Goal: Task Accomplishment & Management: Use online tool/utility

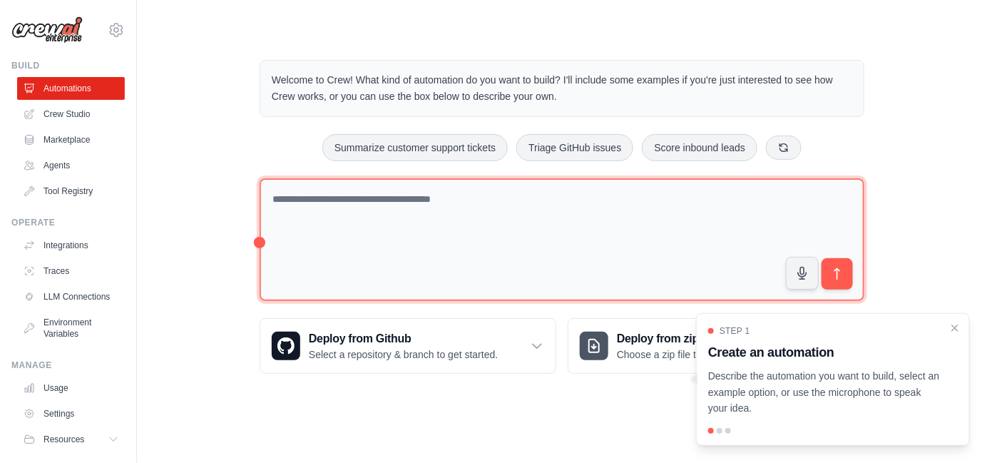
click at [511, 210] on textarea at bounding box center [562, 239] width 605 height 123
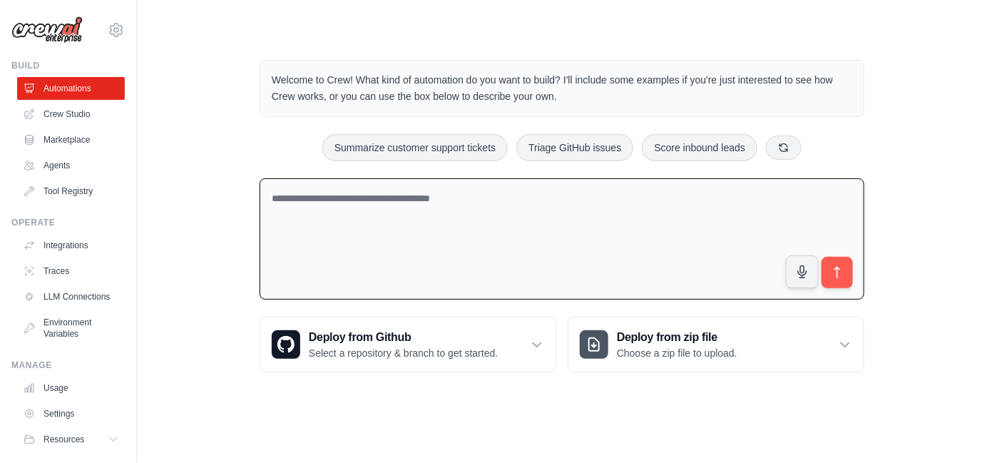
click at [468, 249] on textarea at bounding box center [562, 239] width 605 height 122
paste textarea "**********"
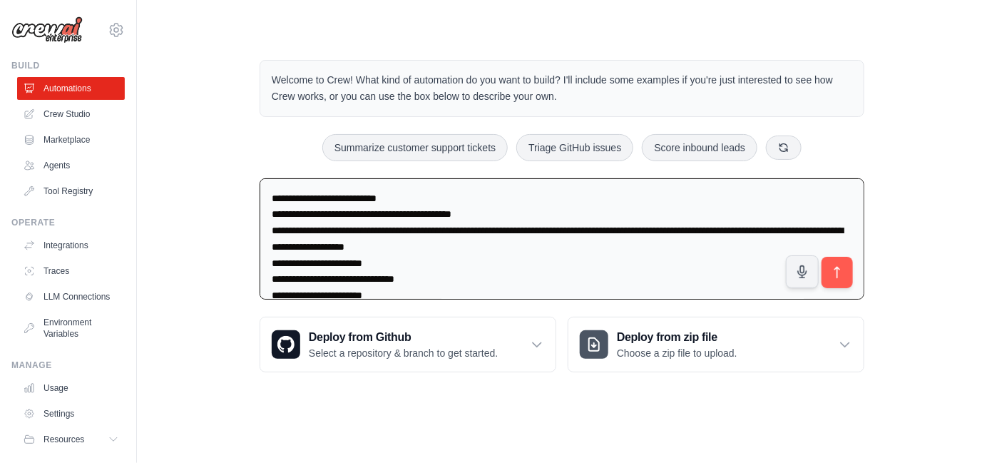
scroll to position [83, 0]
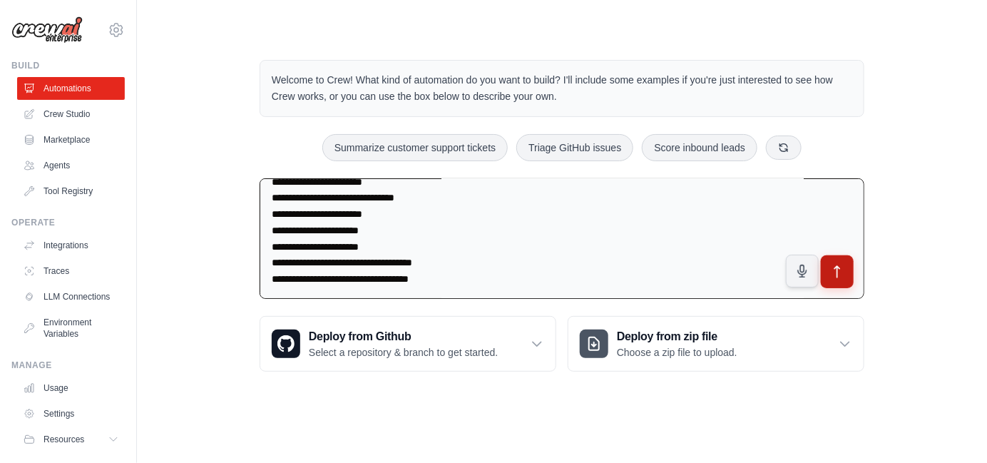
type textarea "**********"
click at [844, 267] on icon "submit" at bounding box center [837, 272] width 15 height 15
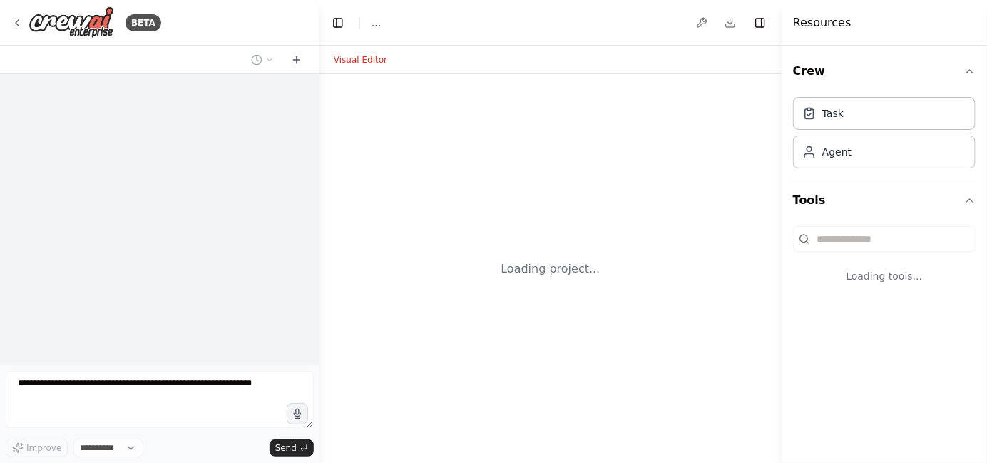
select select "****"
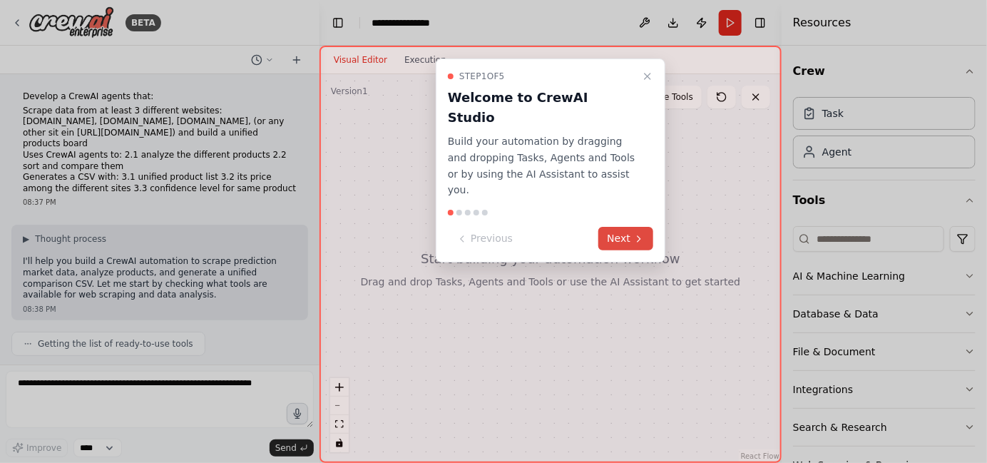
click at [627, 227] on button "Next" at bounding box center [625, 239] width 55 height 24
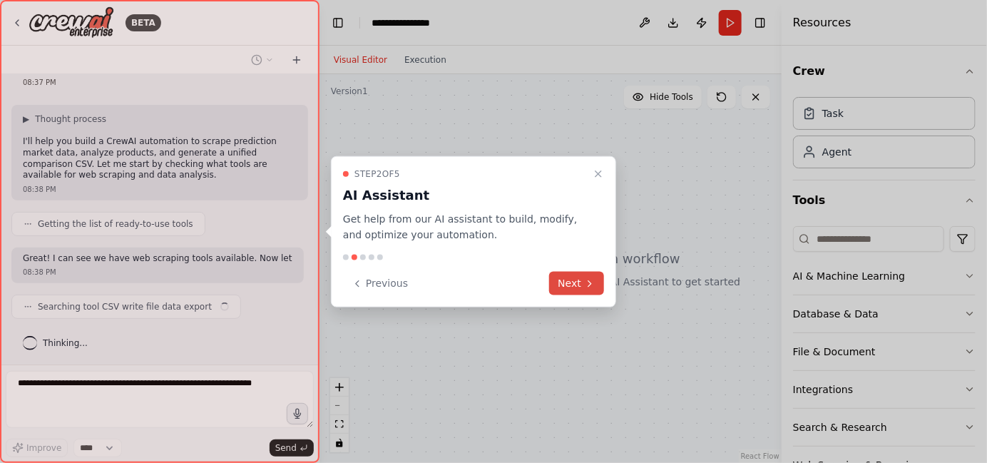
scroll to position [131, 0]
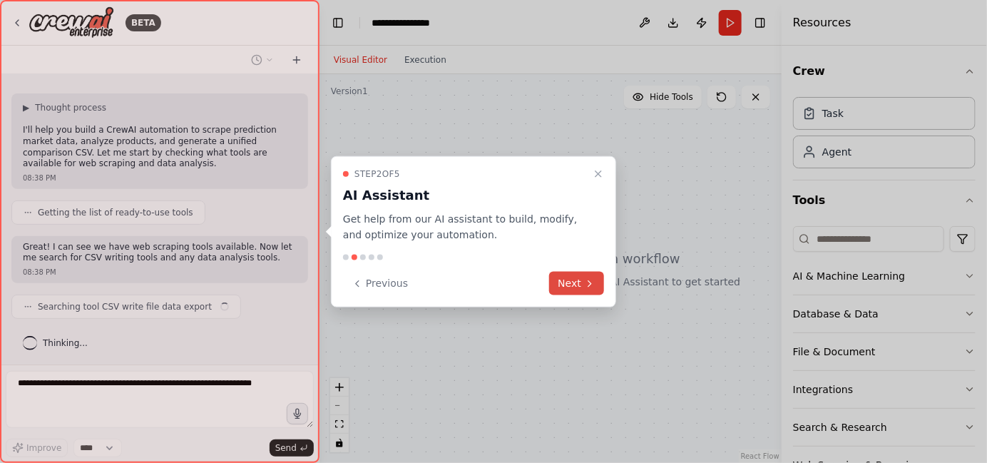
click at [576, 291] on button "Next" at bounding box center [576, 284] width 55 height 24
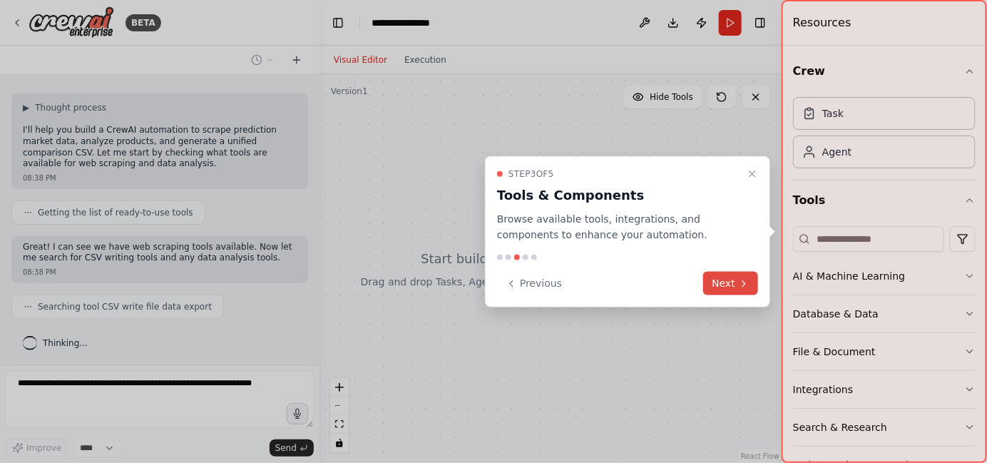
click at [747, 279] on icon at bounding box center [743, 282] width 11 height 11
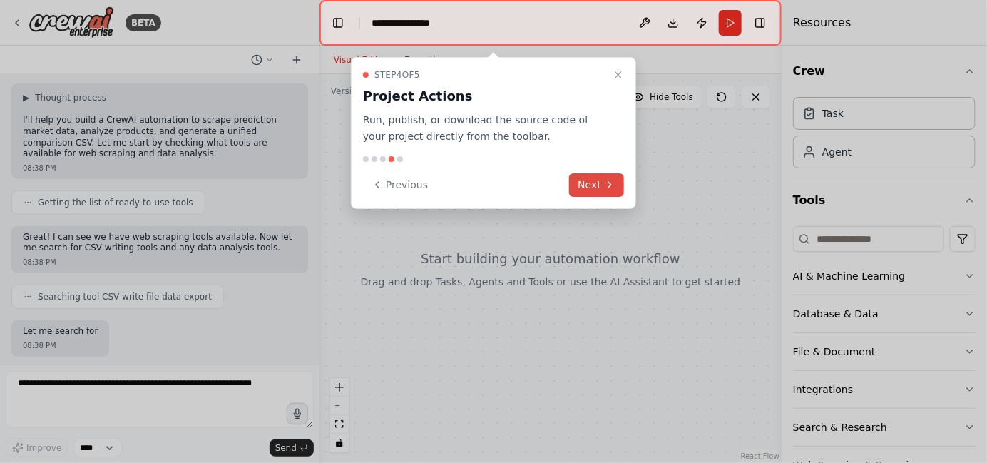
click at [594, 185] on button "Next" at bounding box center [596, 185] width 55 height 24
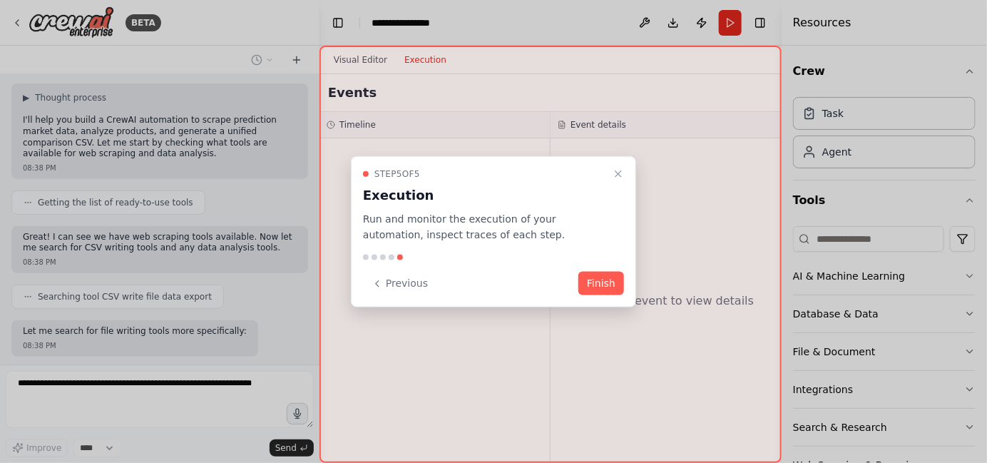
scroll to position [214, 0]
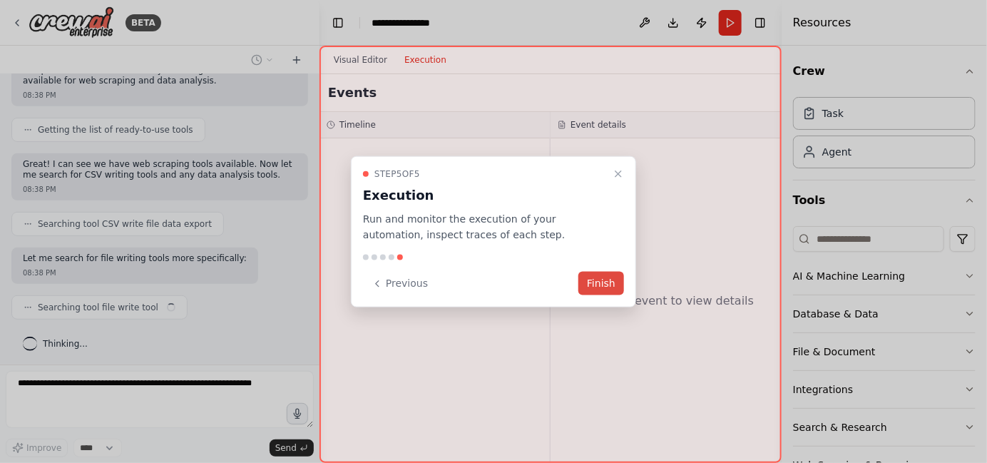
click at [611, 285] on button "Finish" at bounding box center [601, 284] width 46 height 24
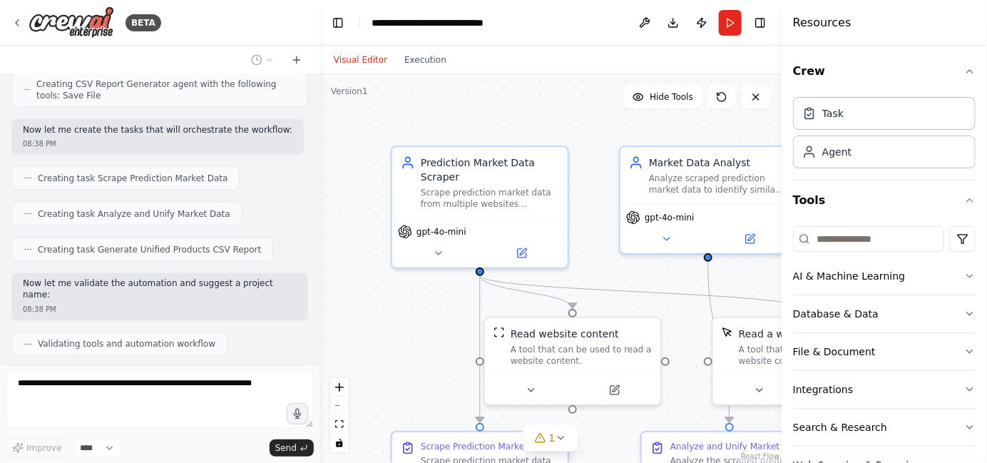
scroll to position [813, 0]
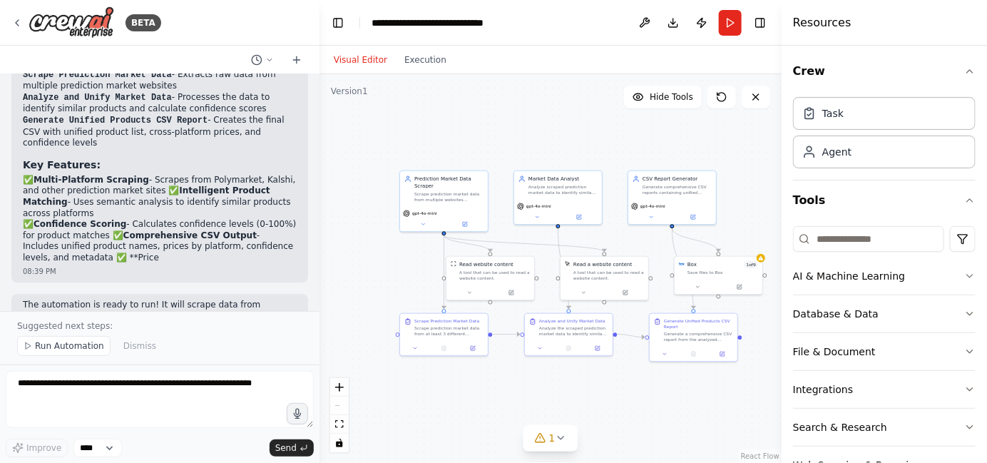
drag, startPoint x: 708, startPoint y: 422, endPoint x: 603, endPoint y: 379, distance: 113.2
click at [603, 379] on div ".deletable-edge-delete-btn { width: 20px; height: 20px; border: 0px solid #ffff…" at bounding box center [551, 268] width 462 height 389
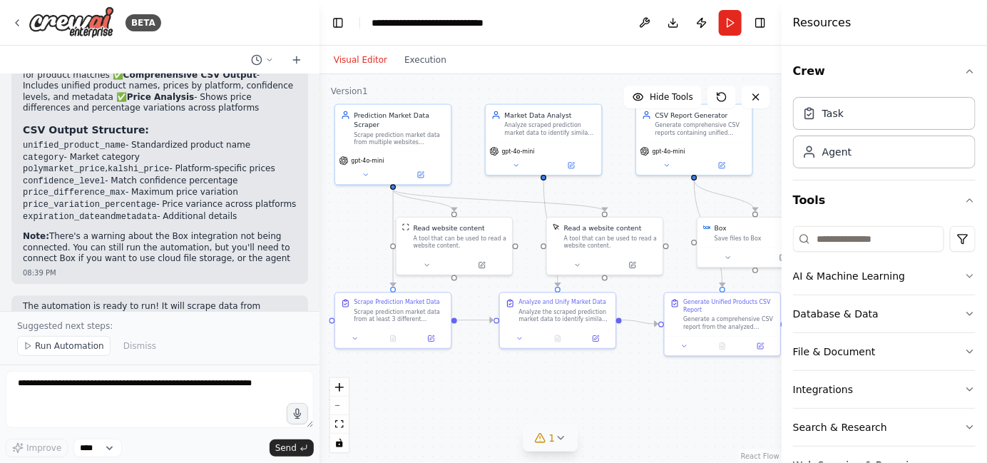
scroll to position [1457, 0]
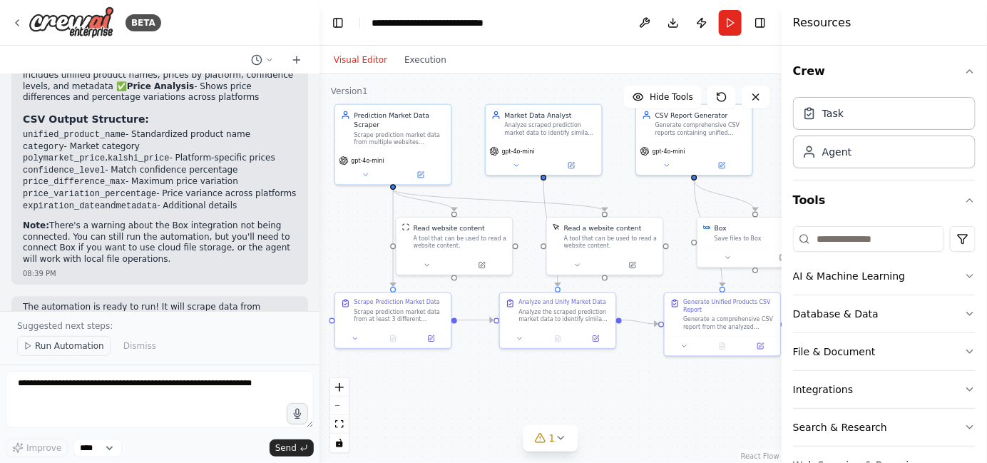
click at [53, 344] on span "Run Automation" at bounding box center [69, 345] width 69 height 11
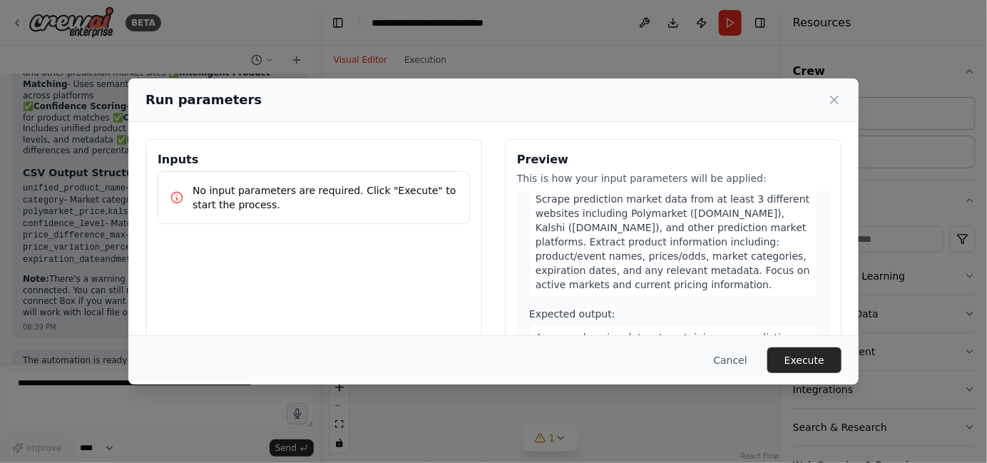
scroll to position [71, 0]
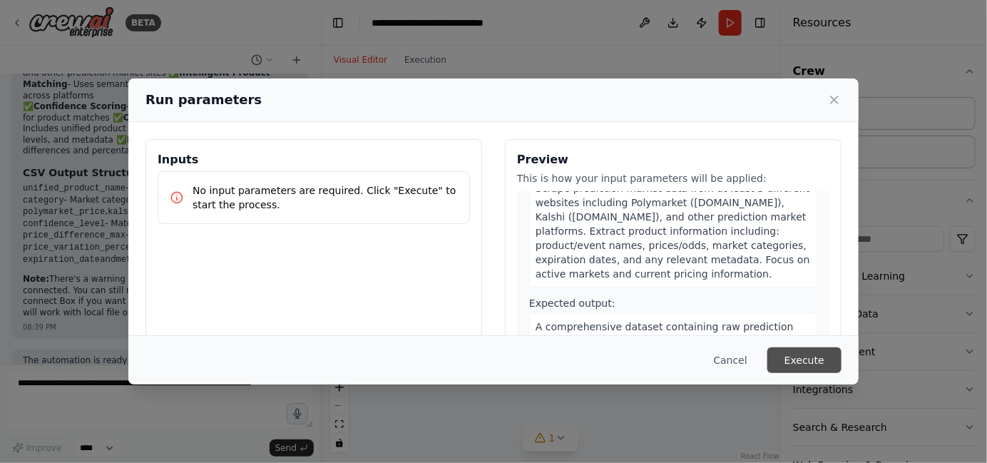
click at [810, 359] on button "Execute" at bounding box center [804, 360] width 74 height 26
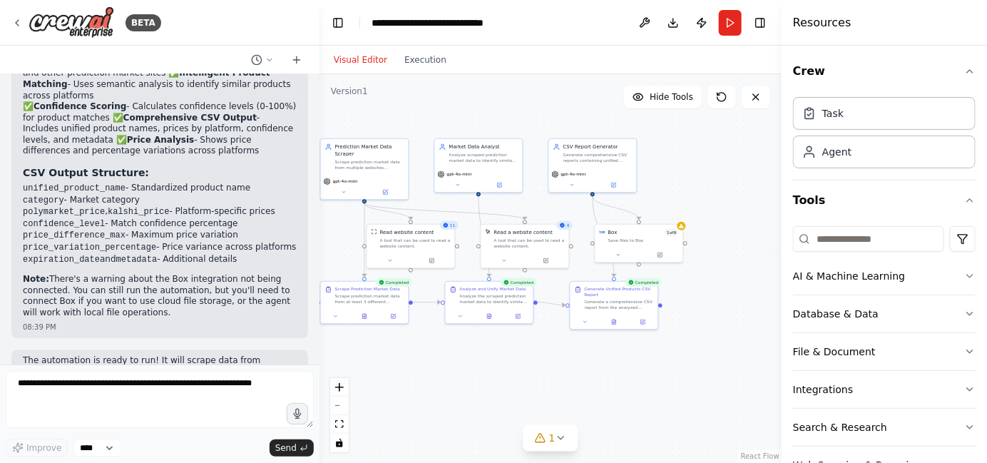
drag, startPoint x: 651, startPoint y: 392, endPoint x: 556, endPoint y: 369, distance: 97.7
click at [556, 369] on div ".deletable-edge-delete-btn { width: 20px; height: 20px; border: 0px solid #ffff…" at bounding box center [551, 268] width 462 height 389
click at [685, 228] on div ".deletable-edge-delete-btn { width: 20px; height: 20px; border: 0px solid #ffff…" at bounding box center [551, 268] width 462 height 389
click at [660, 239] on div "Save files to Box" at bounding box center [643, 239] width 71 height 6
drag, startPoint x: 20, startPoint y: 218, endPoint x: 144, endPoint y: 251, distance: 128.6
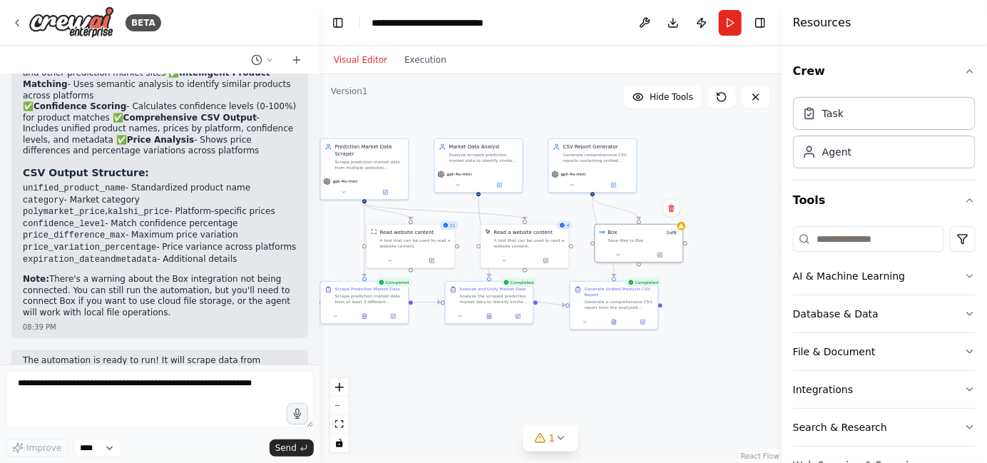
click at [144, 251] on div "Perfect! I've created a comprehensive CrewAI automation for prediction market d…" at bounding box center [159, 58] width 297 height 560
click at [144, 274] on p "Note: There's a warning about the Box integration not being connected. You can …" at bounding box center [160, 296] width 274 height 44
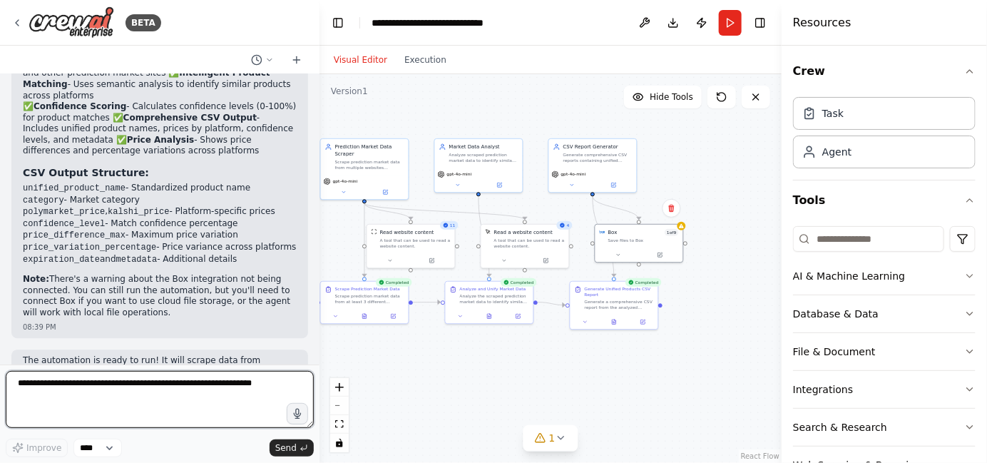
click at [102, 399] on textarea at bounding box center [160, 399] width 308 height 57
paste textarea "**********"
type textarea "**********"
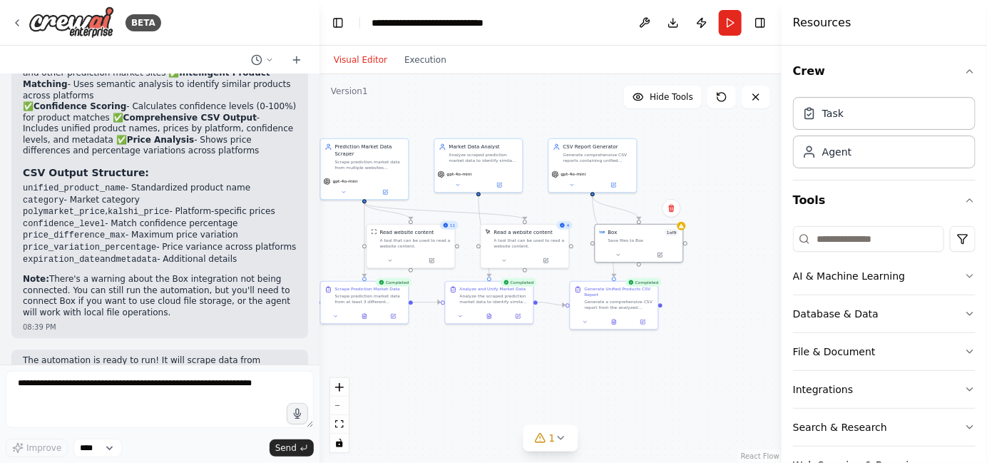
drag, startPoint x: 139, startPoint y: 250, endPoint x: 31, endPoint y: 218, distance: 113.3
click at [31, 274] on p "Note: There's a warning about the Box integration not being connected. You can …" at bounding box center [160, 296] width 274 height 44
copy p "ote: There's a warning about the Box integration not being connected. You can s…"
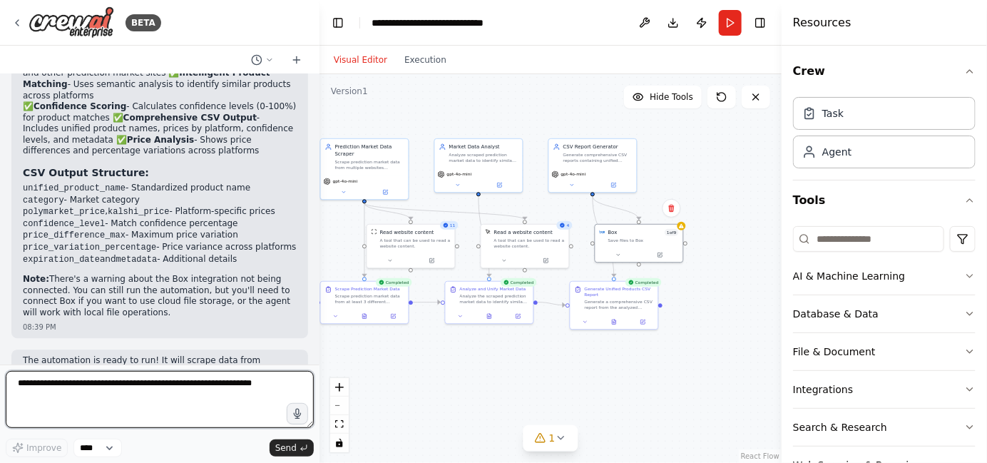
click at [83, 394] on textarea at bounding box center [160, 399] width 308 height 57
paste textarea "**********"
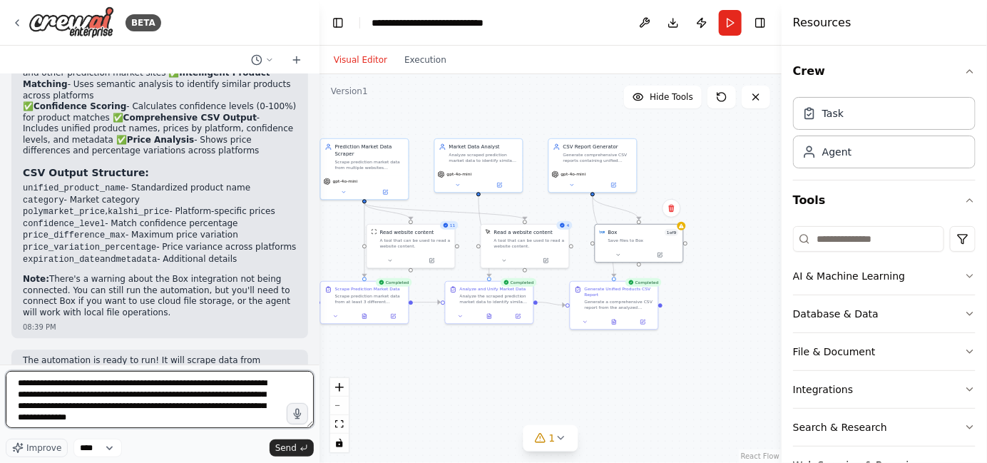
click at [19, 383] on textarea "**********" at bounding box center [160, 399] width 308 height 57
click at [155, 419] on textarea "**********" at bounding box center [160, 399] width 308 height 57
type textarea "**********"
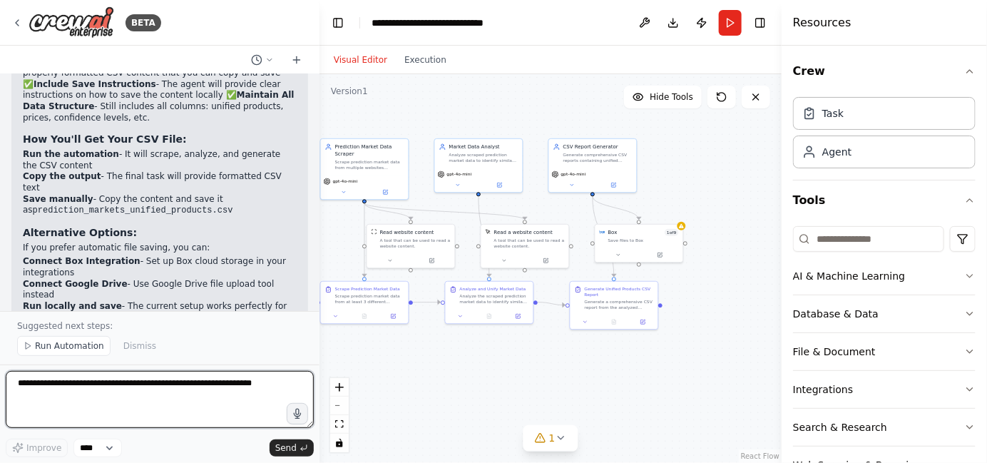
scroll to position [2471, 0]
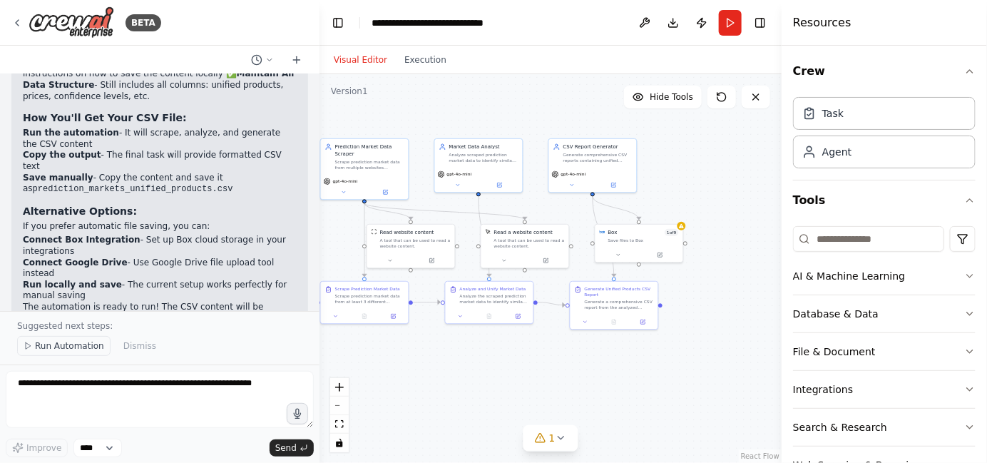
click at [78, 350] on span "Run Automation" at bounding box center [69, 345] width 69 height 11
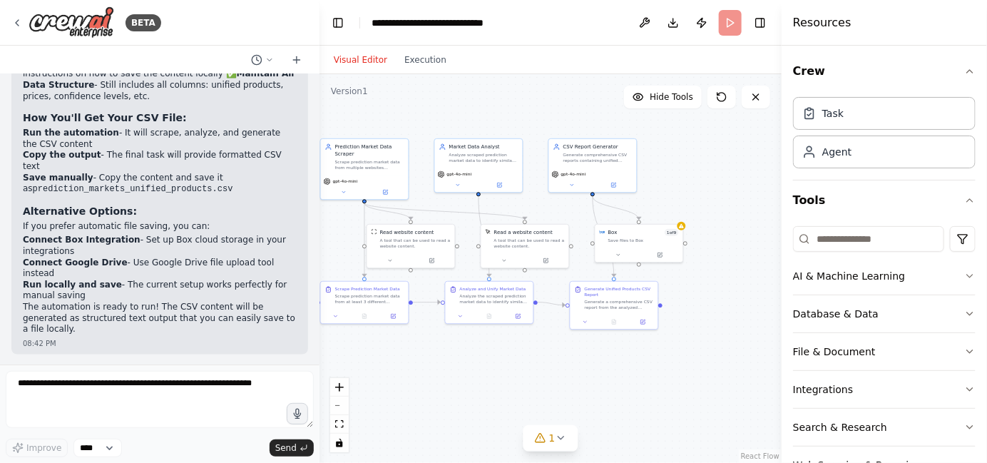
scroll to position [2419, 0]
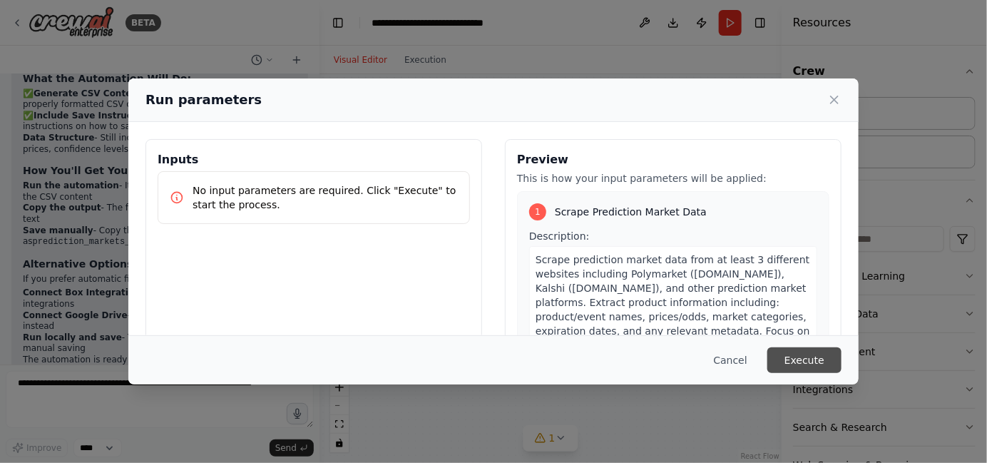
click at [817, 361] on button "Execute" at bounding box center [804, 360] width 74 height 26
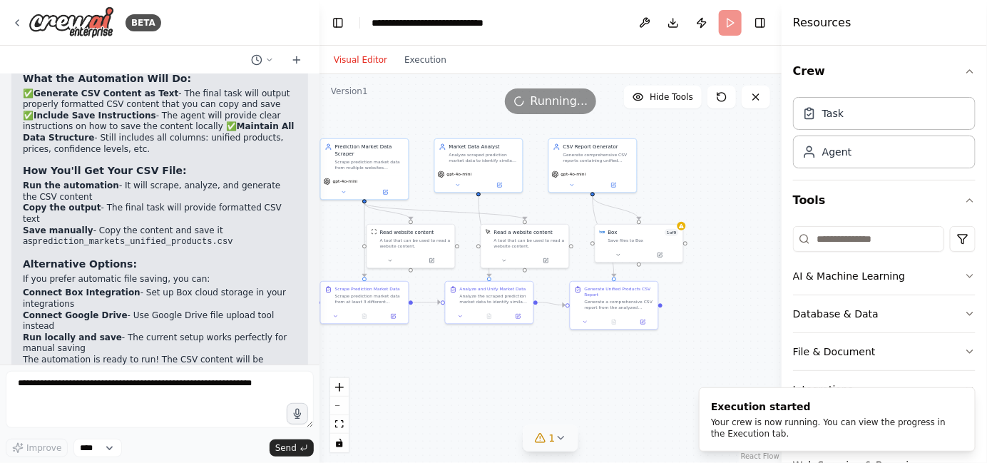
click at [539, 439] on icon at bounding box center [540, 437] width 11 height 11
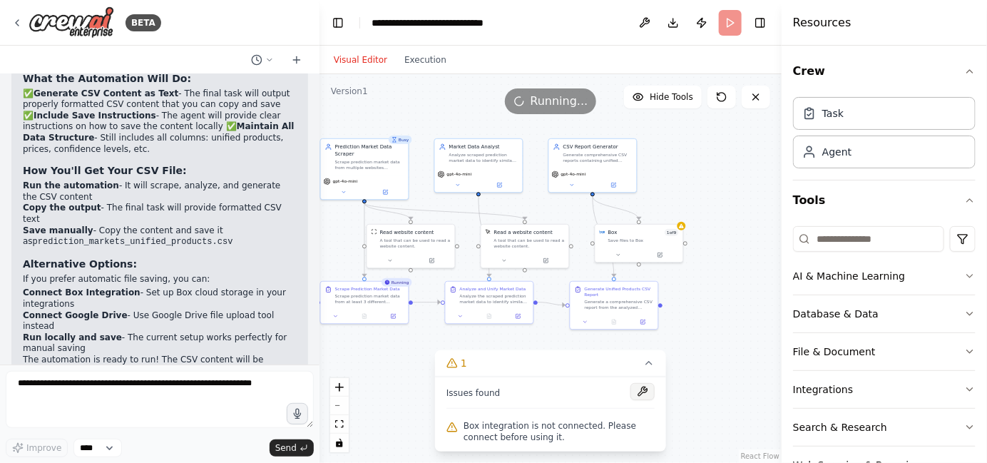
click at [648, 389] on button at bounding box center [642, 391] width 24 height 17
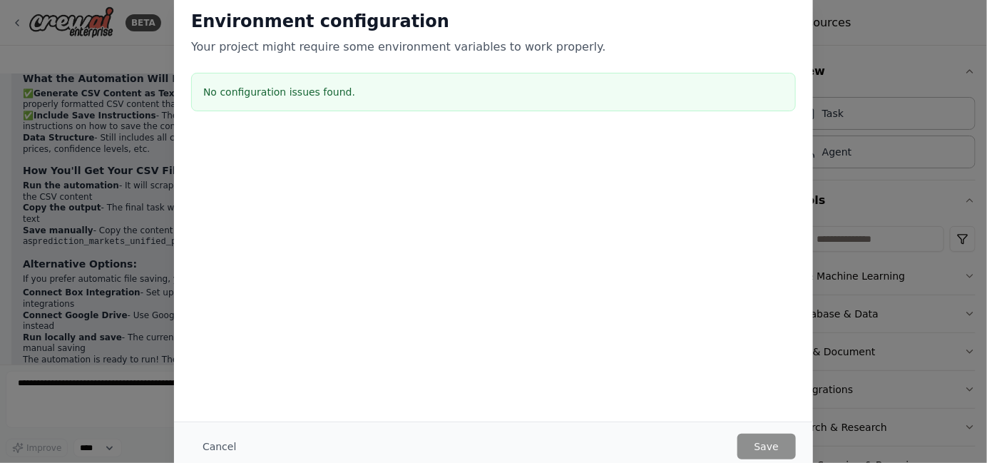
click at [886, 324] on div "Environment configuration Your project might require some environment variables…" at bounding box center [493, 231] width 987 height 463
click at [337, 93] on h3 "No configuration issues found." at bounding box center [493, 92] width 581 height 14
click at [208, 438] on button "Cancel" at bounding box center [219, 447] width 56 height 26
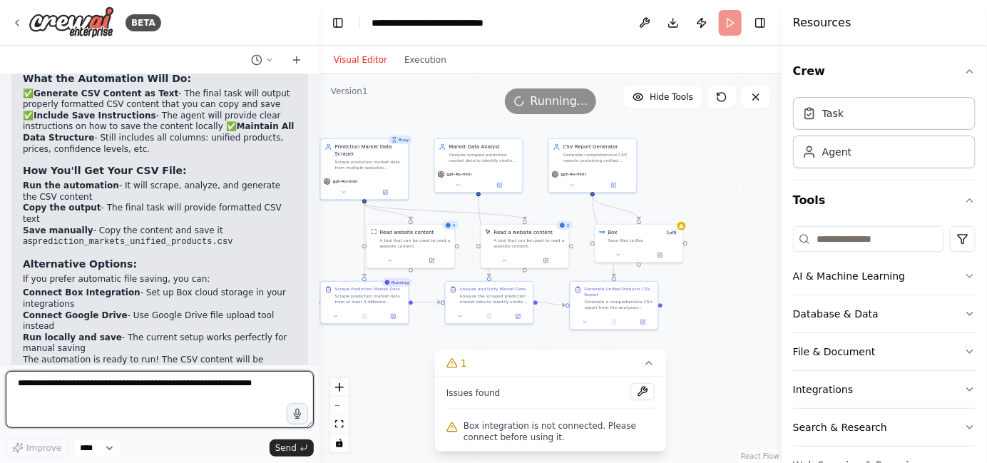
click at [156, 389] on textarea at bounding box center [160, 399] width 308 height 57
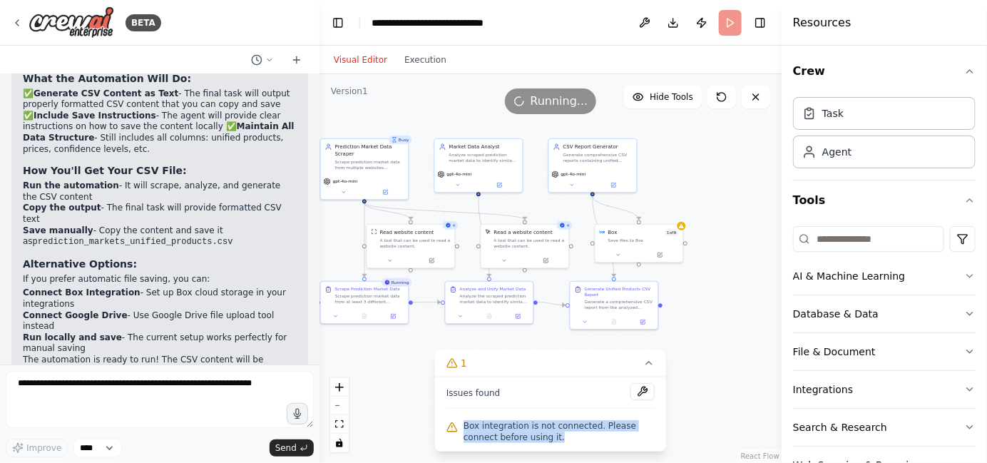
drag, startPoint x: 521, startPoint y: 441, endPoint x: 441, endPoint y: 423, distance: 82.0
click at [441, 423] on div "Issues found Box integration is not connected. Please connect before using it." at bounding box center [550, 414] width 231 height 75
copy span "Box integration is not connected. Please connect before using it."
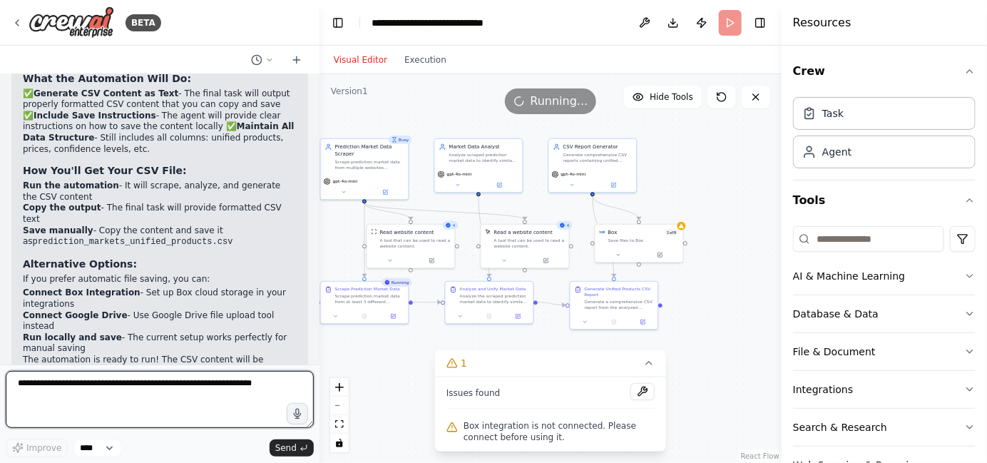
click at [187, 382] on textarea at bounding box center [160, 399] width 308 height 57
paste textarea "**********"
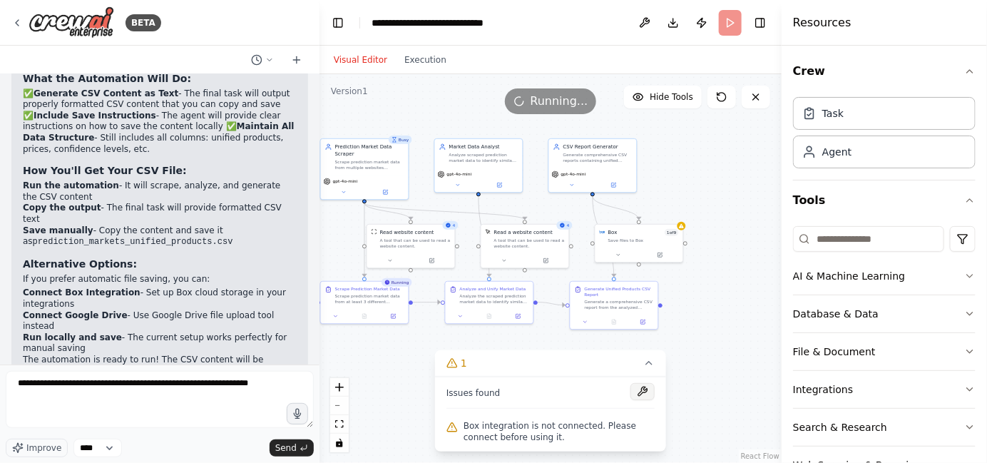
click at [648, 384] on button at bounding box center [642, 391] width 24 height 17
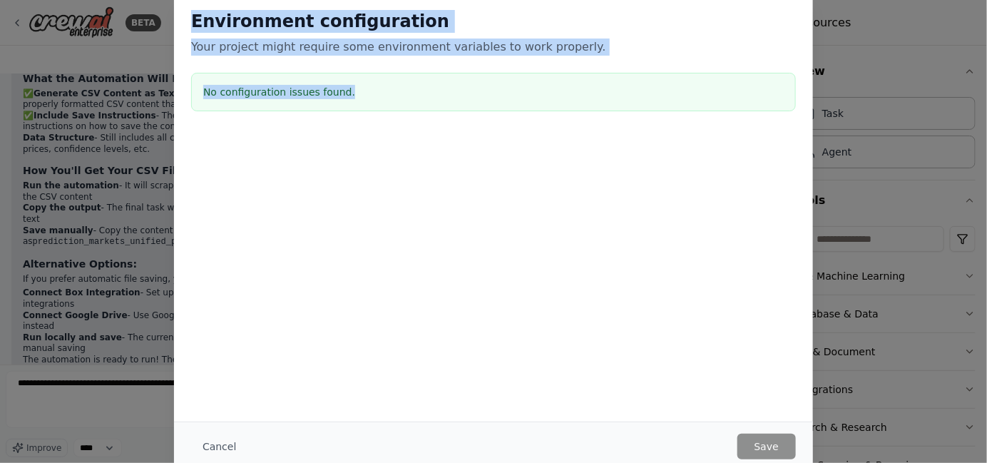
drag, startPoint x: 189, startPoint y: 18, endPoint x: 602, endPoint y: 66, distance: 415.8
click at [602, 66] on div "Environment configuration Your project might require some environment variables…" at bounding box center [493, 63] width 639 height 141
copy div "Environment configuration Your project might require some environment variables…"
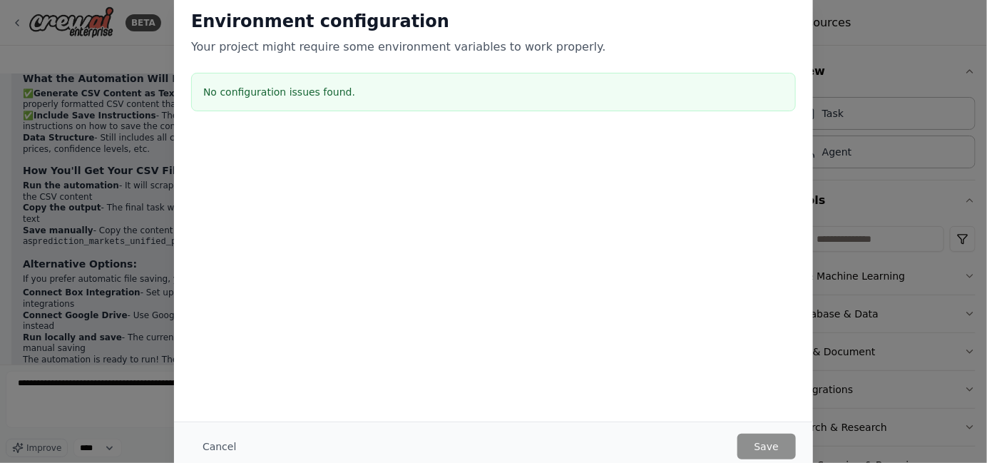
click at [101, 342] on div "Environment configuration Your project might require some environment variables…" at bounding box center [493, 231] width 987 height 463
click at [143, 369] on div "Environment configuration Your project might require some environment variables…" at bounding box center [493, 231] width 987 height 463
click at [227, 442] on button "Cancel" at bounding box center [219, 447] width 56 height 26
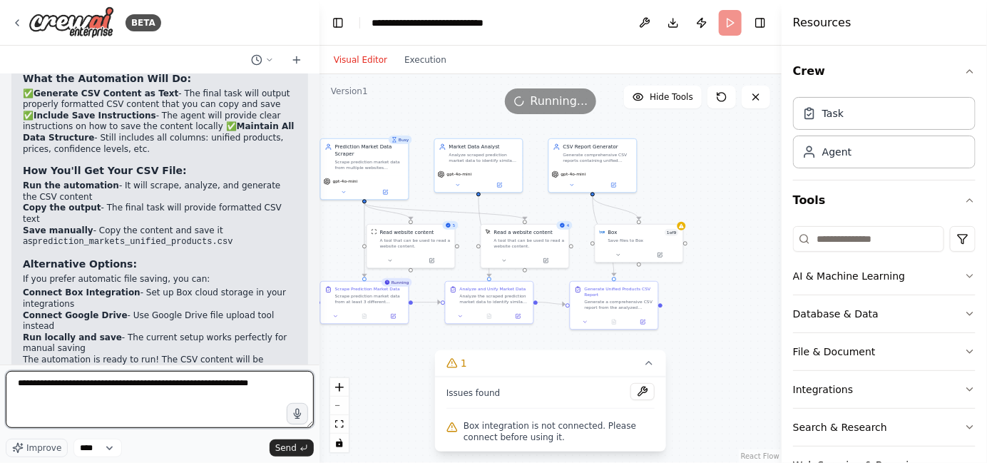
click at [267, 389] on textarea "**********" at bounding box center [160, 399] width 308 height 57
paste textarea "**********"
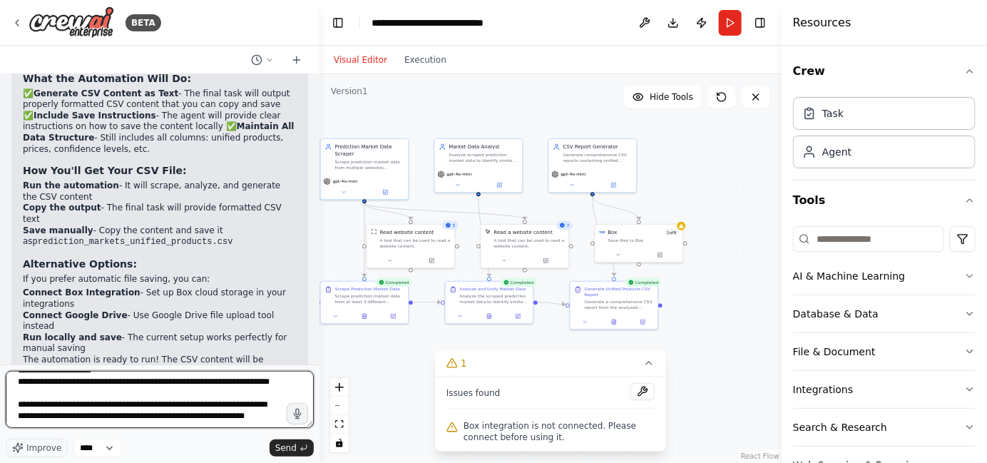
scroll to position [41, 0]
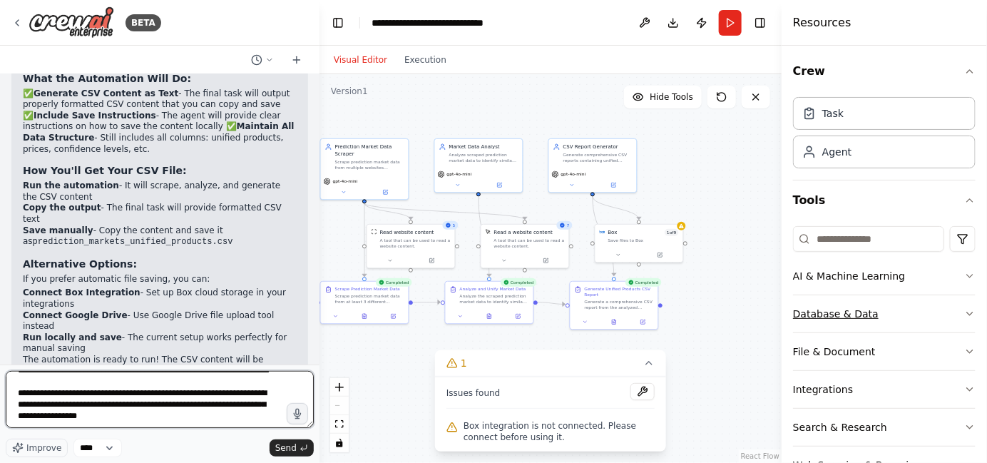
type textarea "**********"
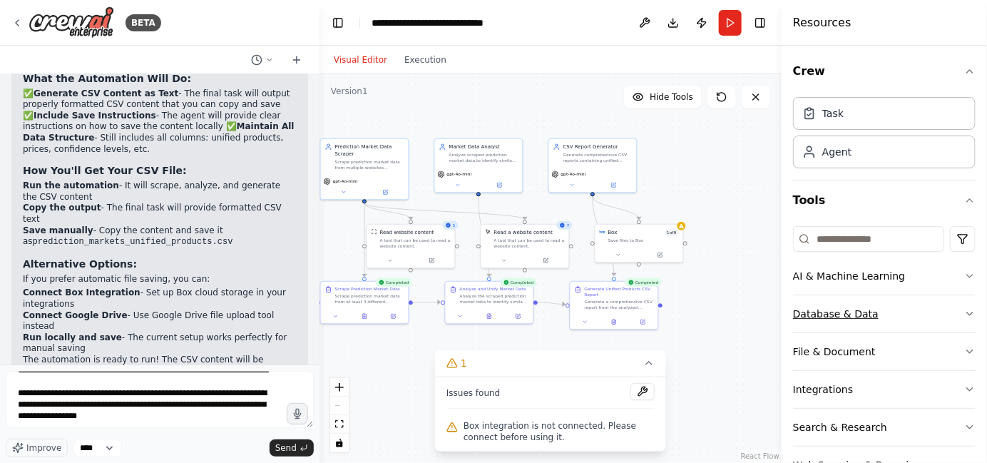
click at [890, 315] on button "Database & Data" at bounding box center [884, 313] width 183 height 37
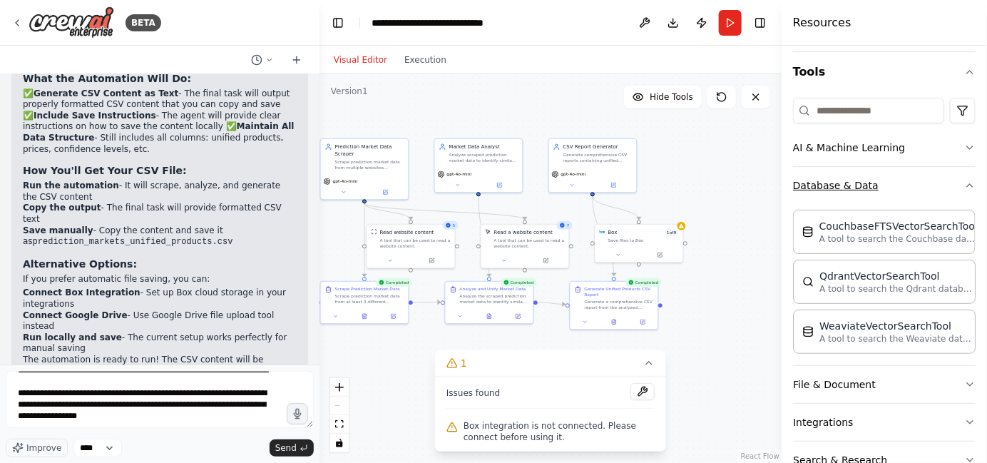
scroll to position [201, 0]
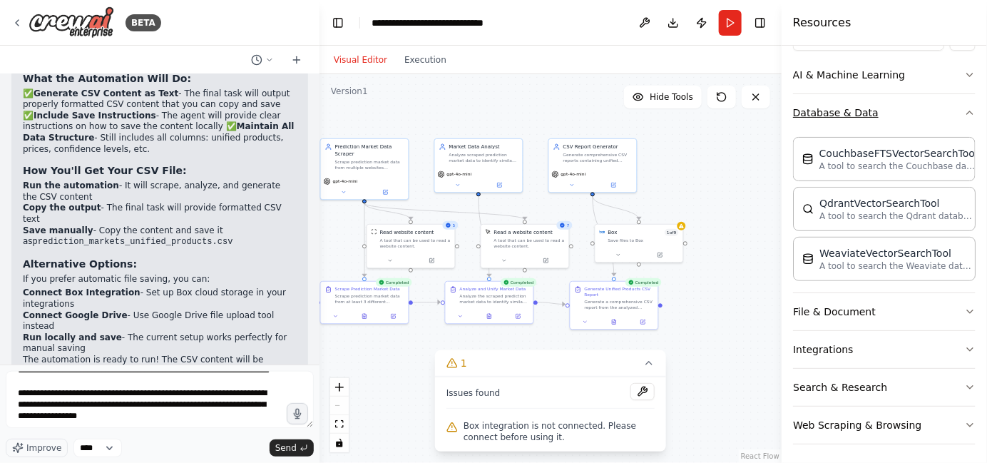
click at [901, 315] on button "File & Document" at bounding box center [884, 311] width 183 height 37
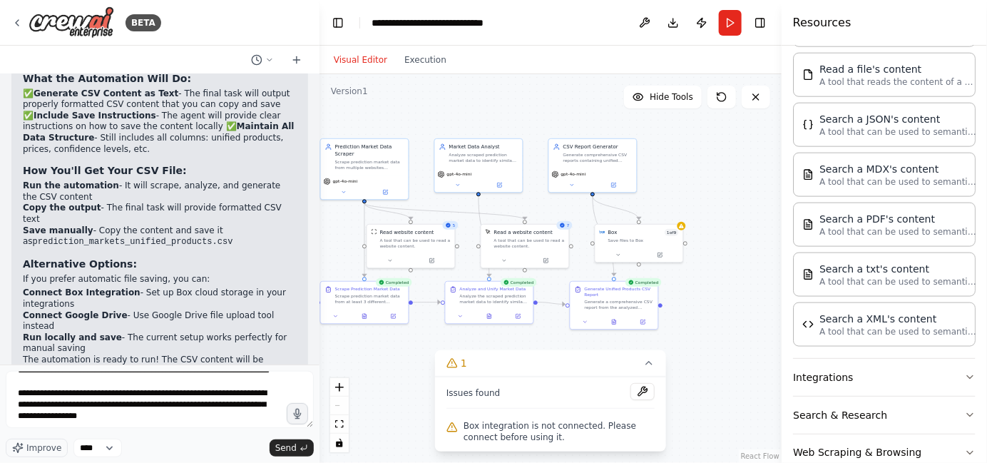
scroll to position [609, 0]
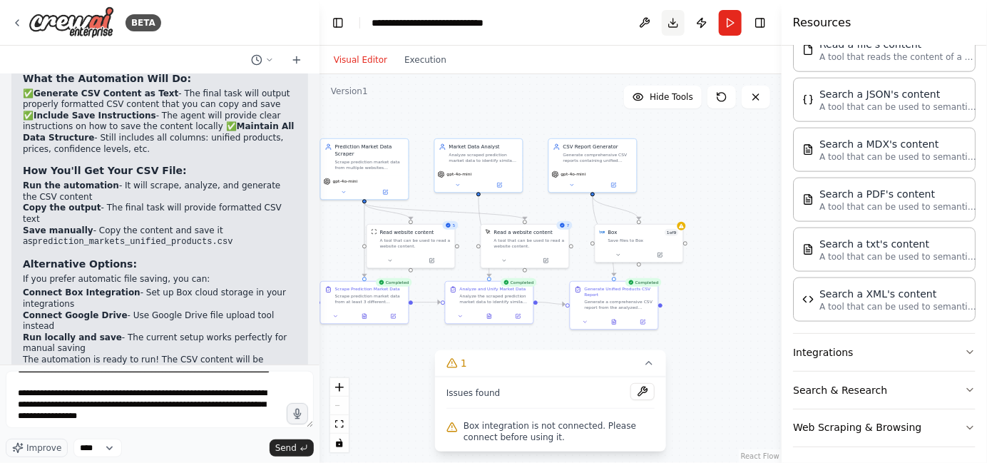
click at [678, 16] on button "Download" at bounding box center [673, 23] width 23 height 26
click at [575, 34] on header "**********" at bounding box center [551, 23] width 462 height 46
click at [650, 24] on button at bounding box center [644, 23] width 23 height 26
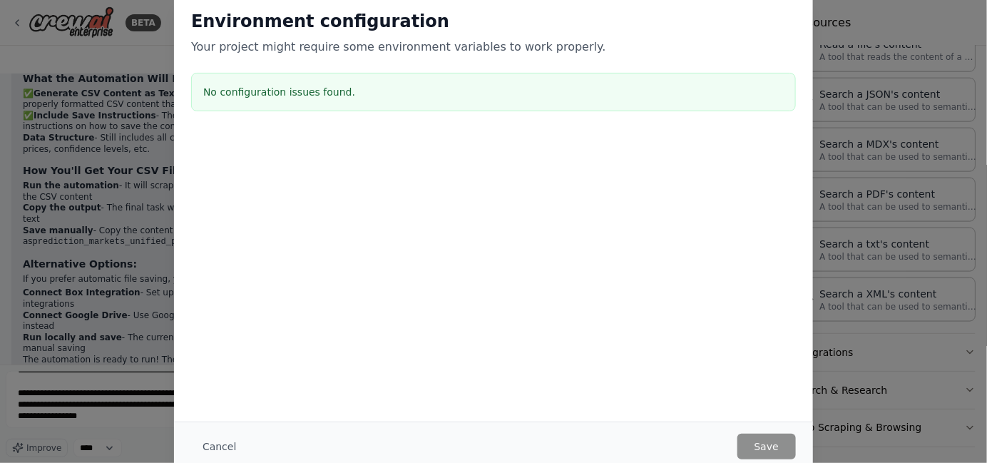
click at [870, 239] on div "Environment configuration Your project might require some environment variables…" at bounding box center [493, 231] width 987 height 463
click at [208, 446] on button "Cancel" at bounding box center [219, 447] width 56 height 26
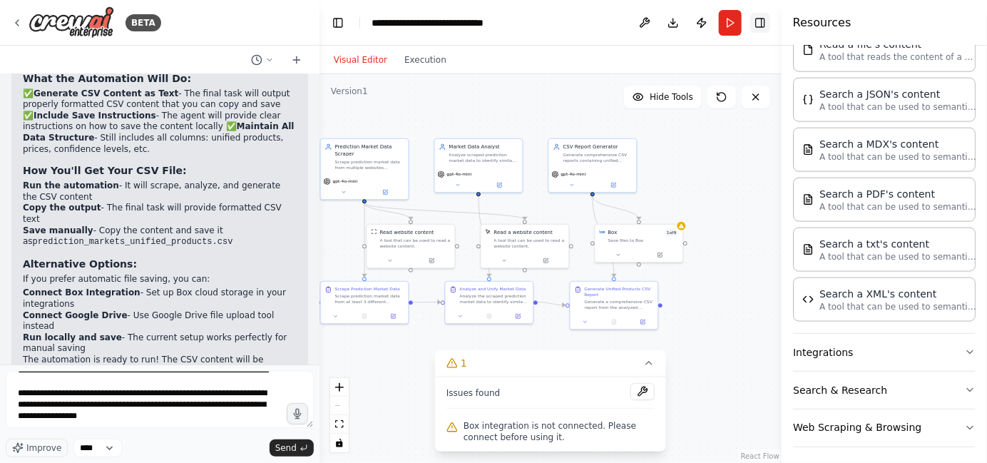
click at [764, 30] on button "Toggle Right Sidebar" at bounding box center [760, 23] width 20 height 20
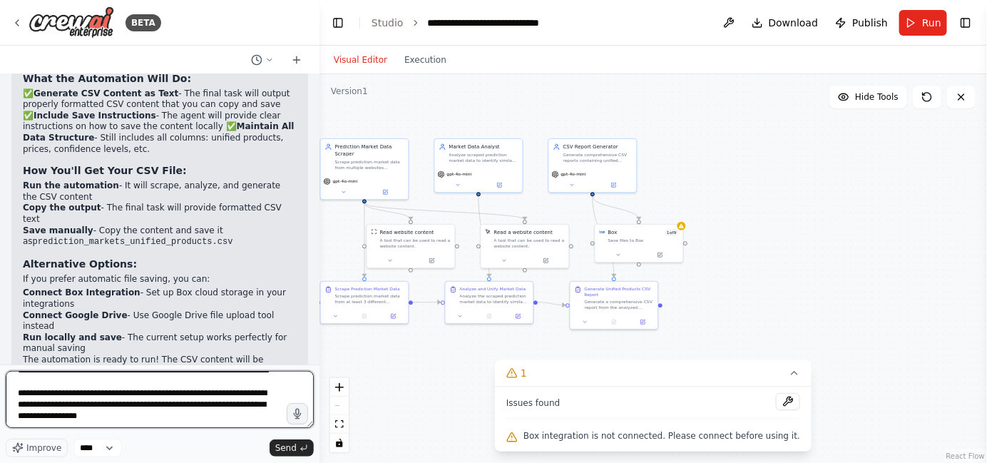
click at [193, 418] on textarea "**********" at bounding box center [160, 399] width 308 height 57
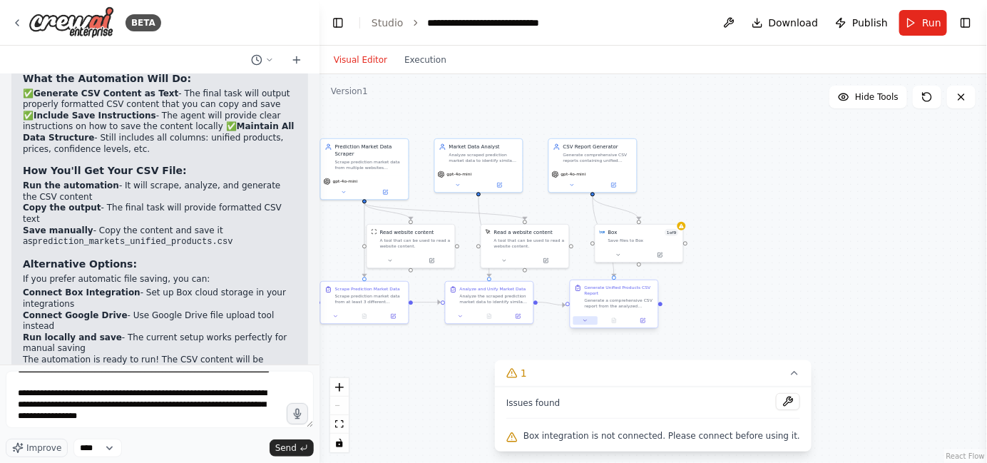
click at [578, 319] on button at bounding box center [585, 320] width 24 height 9
click at [645, 359] on div "**********" at bounding box center [641, 397] width 141 height 129
click at [784, 379] on button "1" at bounding box center [653, 373] width 317 height 26
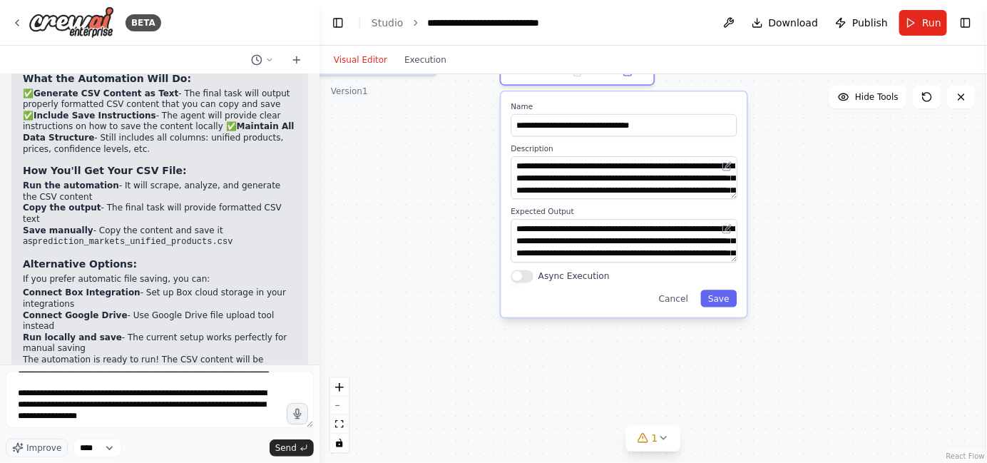
drag, startPoint x: 732, startPoint y: 374, endPoint x: 799, endPoint y: 161, distance: 223.5
click at [799, 161] on div ".deletable-edge-delete-btn { width: 20px; height: 20px; border: 0px solid #ffff…" at bounding box center [654, 268] width 668 height 389
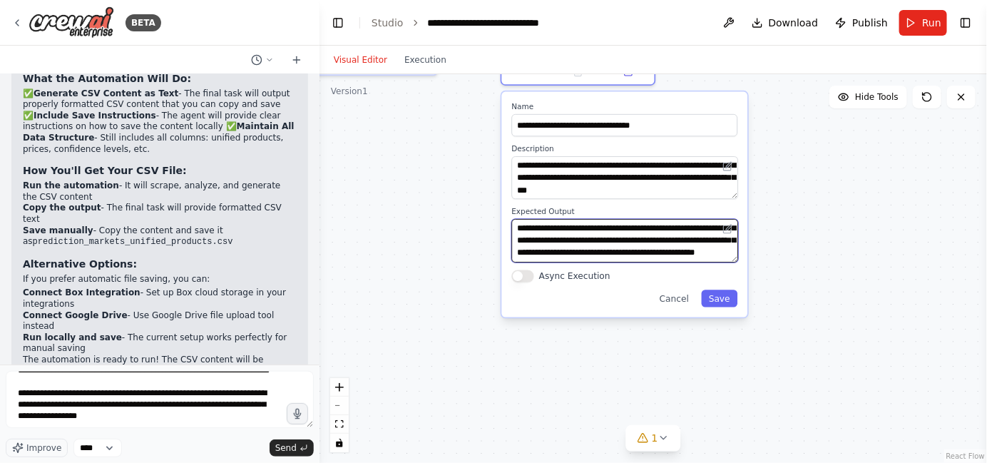
scroll to position [85, 0]
click at [712, 304] on button "Save" at bounding box center [720, 298] width 36 height 17
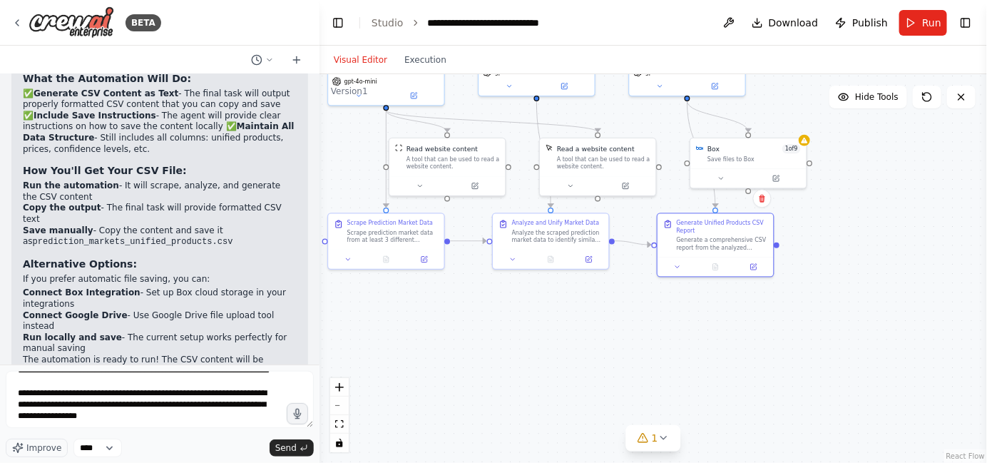
drag, startPoint x: 635, startPoint y: 262, endPoint x: 758, endPoint y: 364, distance: 160.5
click at [758, 364] on div ".deletable-edge-delete-btn { width: 20px; height: 20px; border: 0px solid #ffff…" at bounding box center [654, 268] width 668 height 389
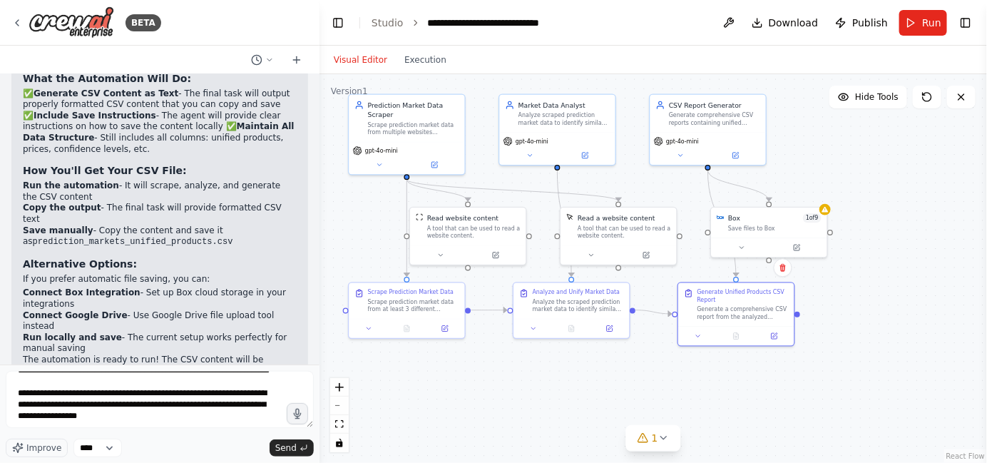
drag, startPoint x: 494, startPoint y: 302, endPoint x: 514, endPoint y: 372, distance: 72.2
click at [514, 372] on div ".deletable-edge-delete-btn { width: 20px; height: 20px; border: 0px solid #ffff…" at bounding box center [654, 268] width 668 height 389
click at [419, 63] on button "Execution" at bounding box center [425, 59] width 59 height 17
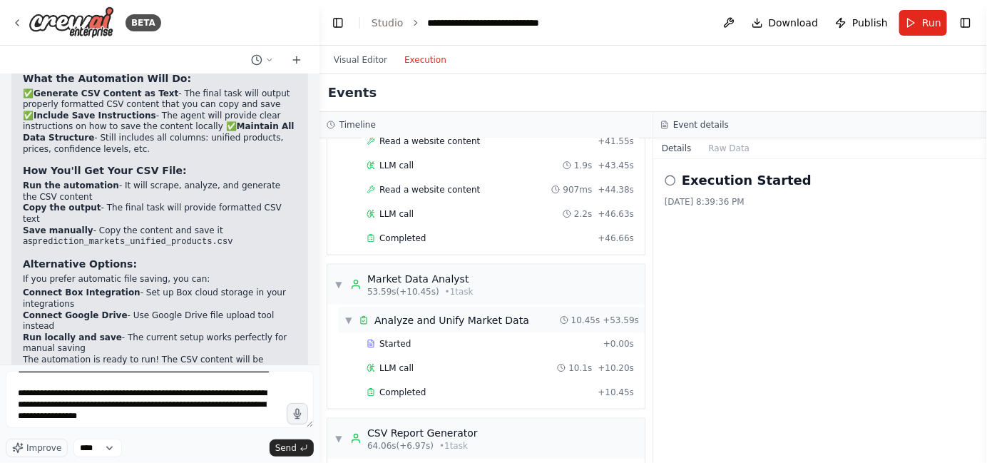
scroll to position [780, 0]
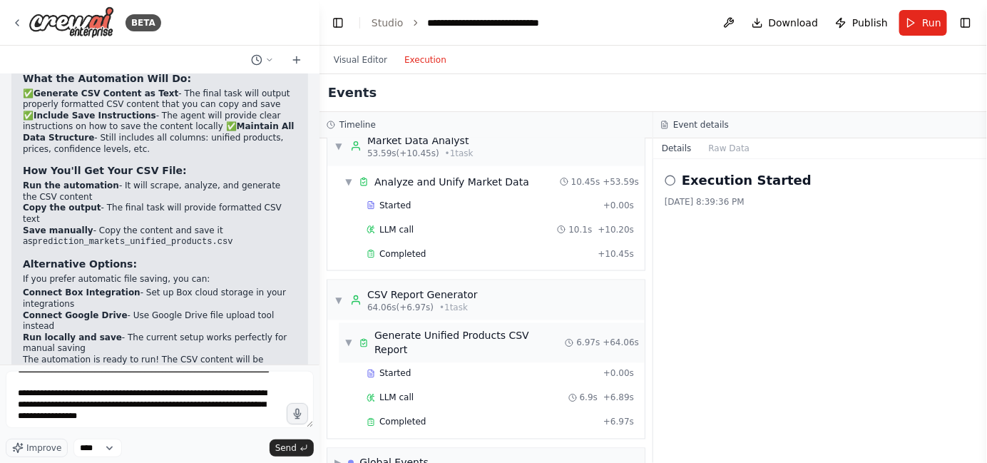
click at [426, 329] on div "Generate Unified Products CSV Report" at bounding box center [469, 343] width 190 height 29
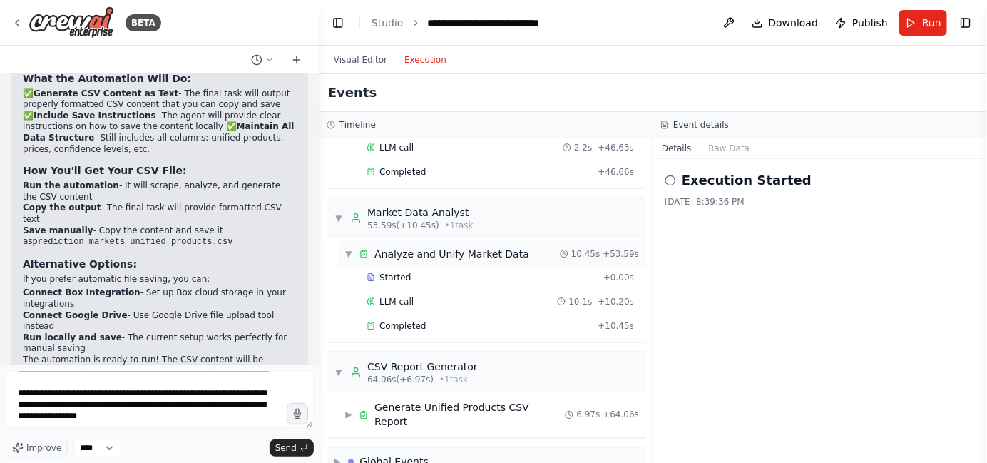
click at [353, 247] on div "▼ Analyze and Unify Market Data" at bounding box center [436, 254] width 185 height 14
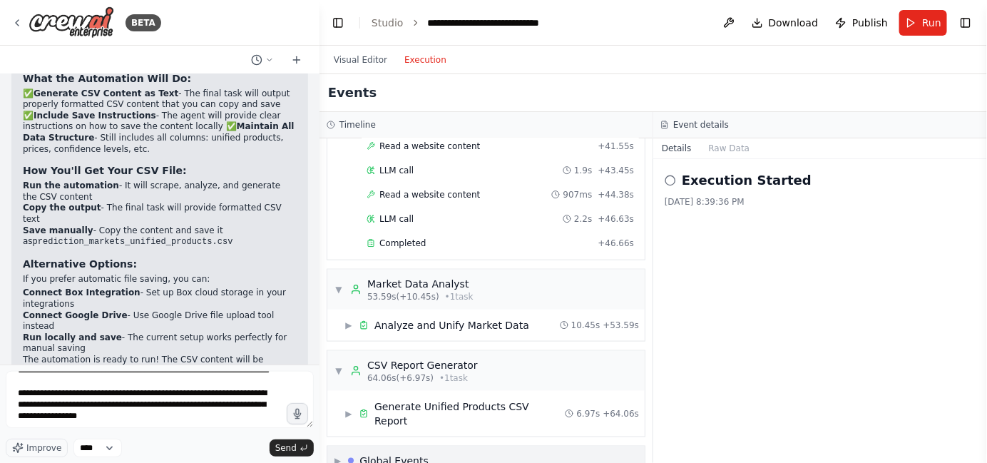
click at [337, 455] on span "▶" at bounding box center [338, 460] width 6 height 11
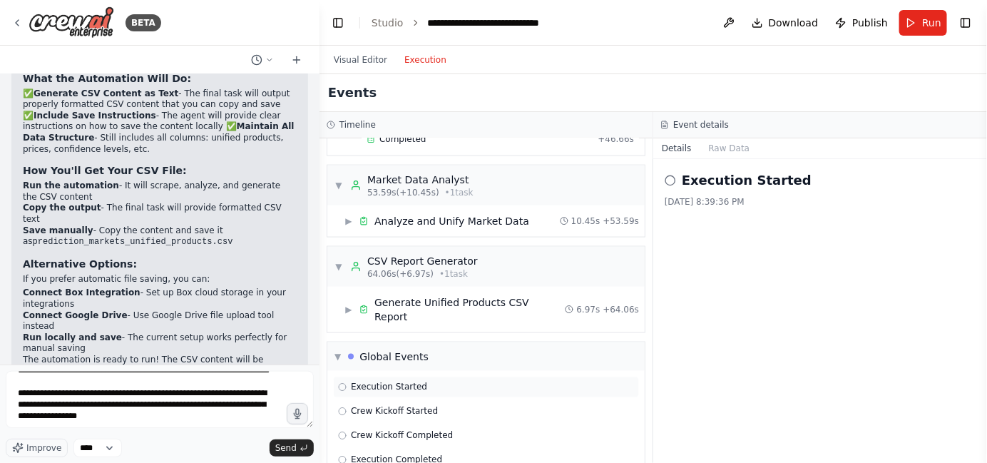
click at [394, 382] on span "Execution Started" at bounding box center [389, 387] width 76 height 11
click at [392, 406] on span "Crew Kickoff Started" at bounding box center [394, 411] width 87 height 11
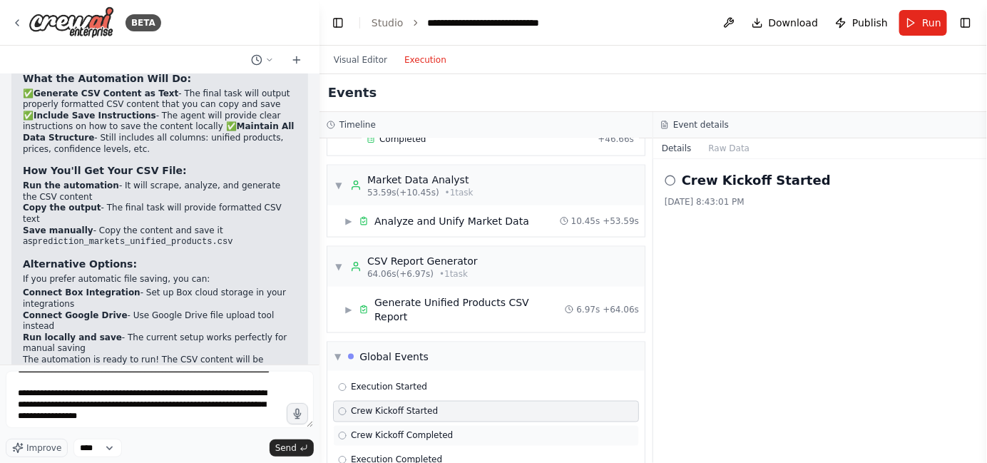
click at [392, 430] on span "Crew Kickoff Completed" at bounding box center [402, 435] width 102 height 11
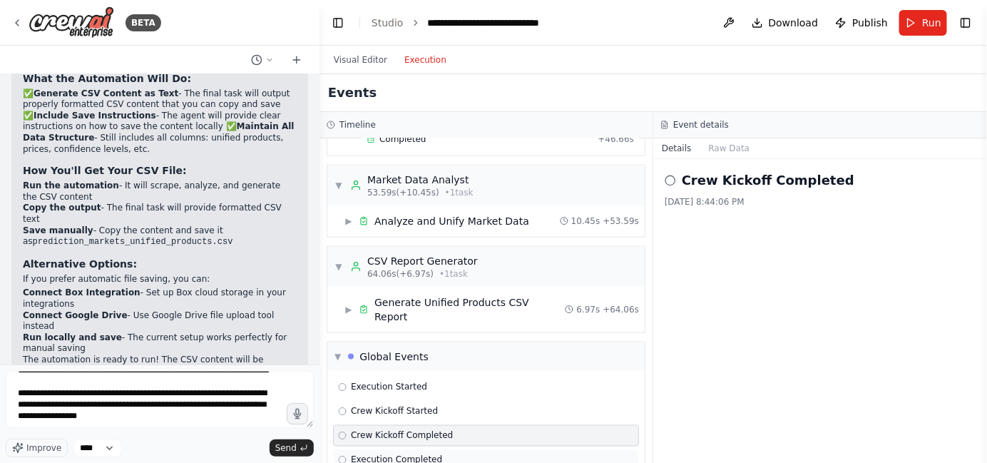
click at [388, 449] on div "Execution Completed" at bounding box center [486, 459] width 306 height 21
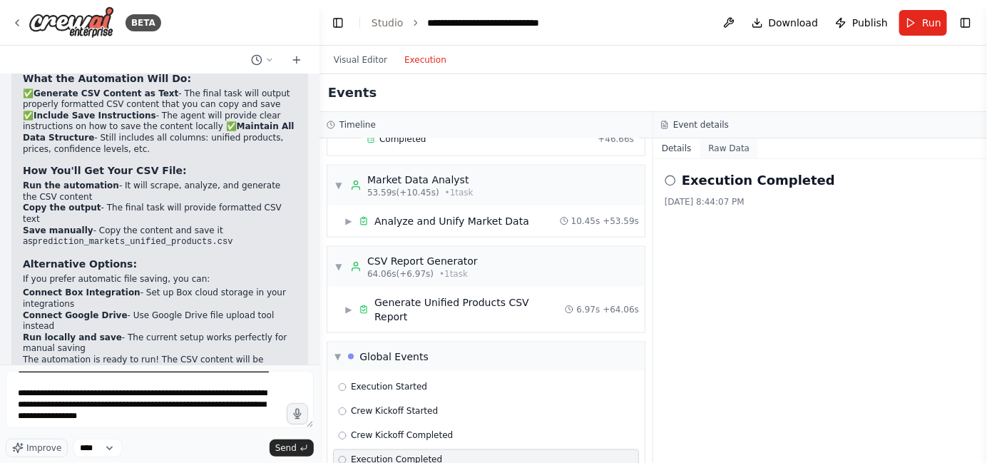
click at [708, 153] on button "Raw Data" at bounding box center [729, 148] width 58 height 20
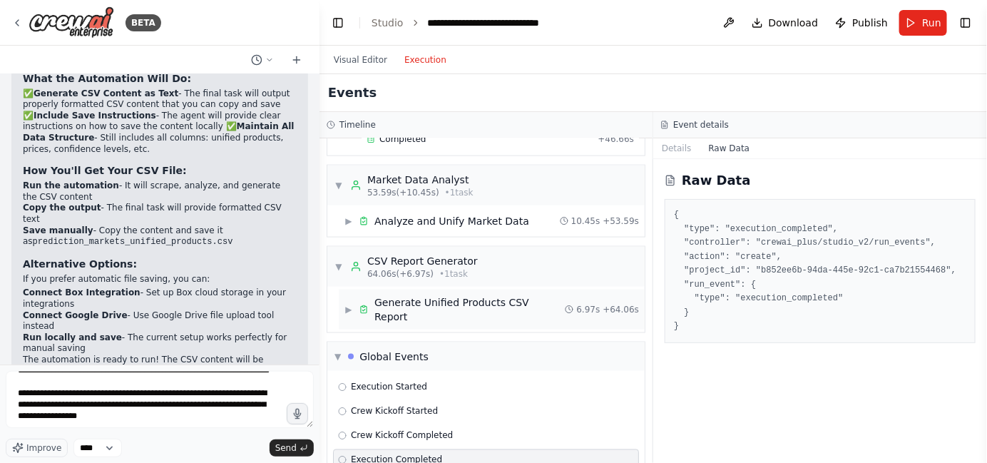
click at [442, 295] on div "Generate Unified Products CSV Report" at bounding box center [469, 309] width 190 height 29
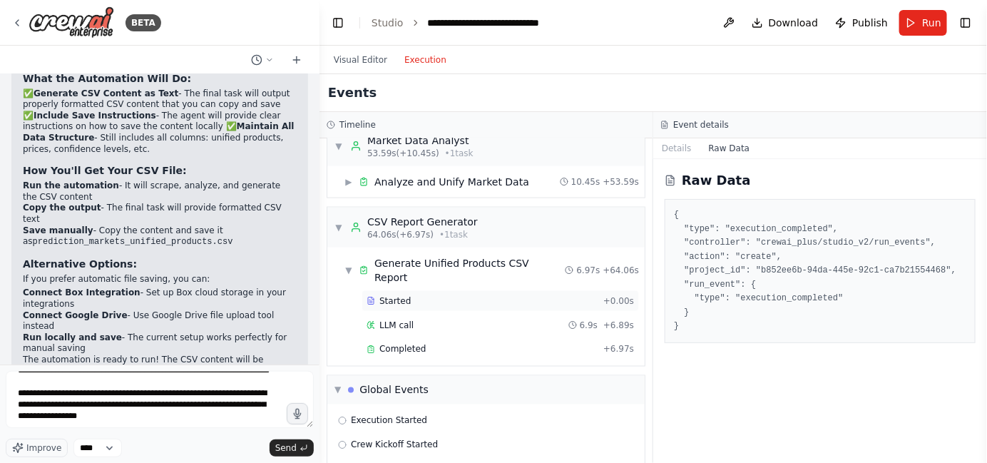
click at [419, 295] on div "Started" at bounding box center [482, 300] width 231 height 11
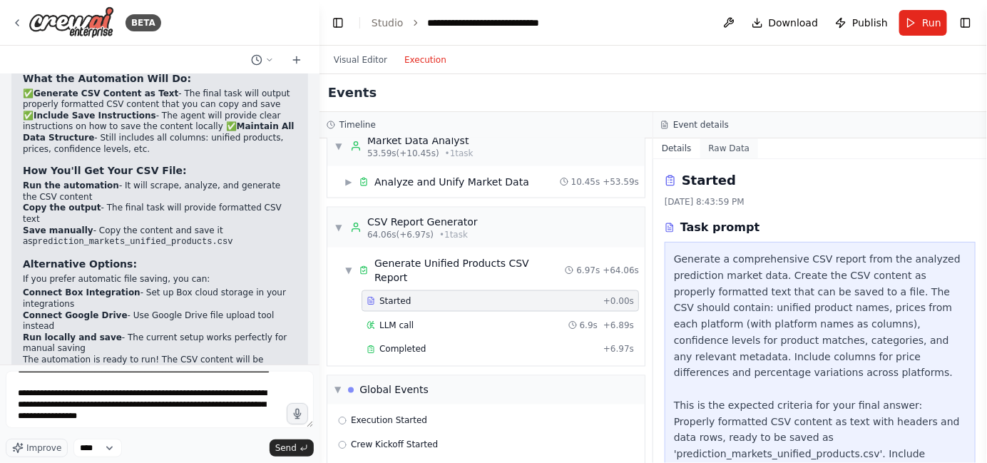
click at [715, 151] on button "Raw Data" at bounding box center [729, 148] width 58 height 20
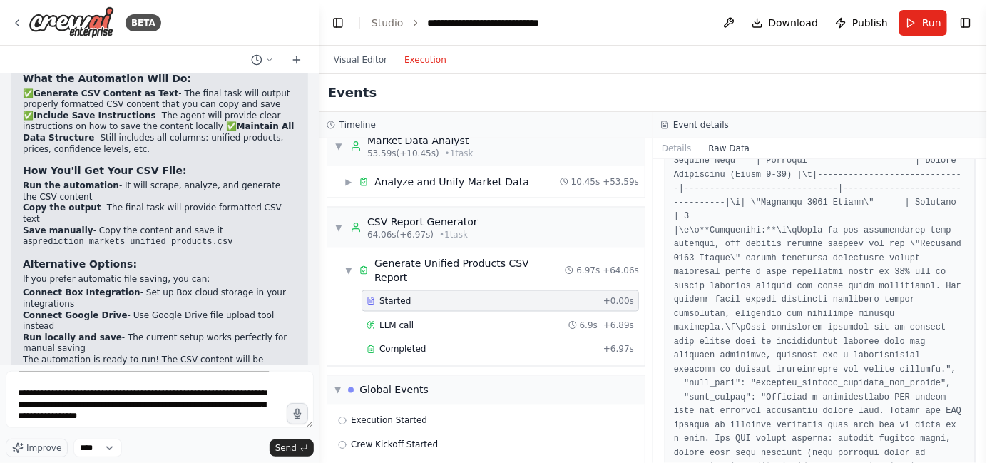
scroll to position [642, 0]
click at [681, 145] on button "Details" at bounding box center [676, 148] width 47 height 20
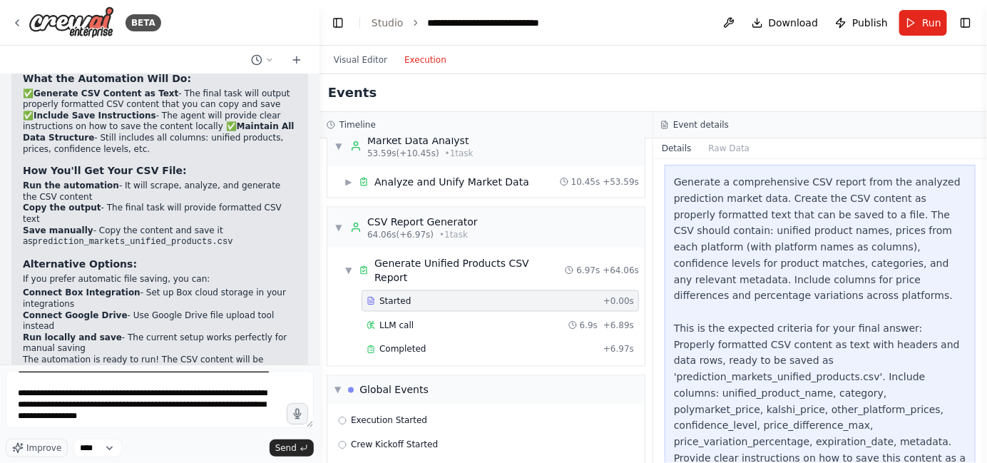
scroll to position [143, 0]
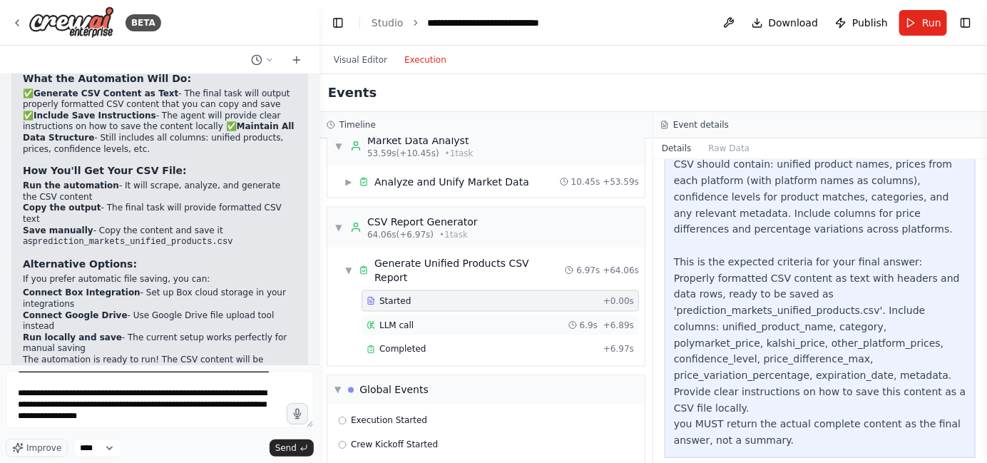
click at [432, 320] on div "LLM call 6.9s + 6.89s" at bounding box center [500, 325] width 267 height 11
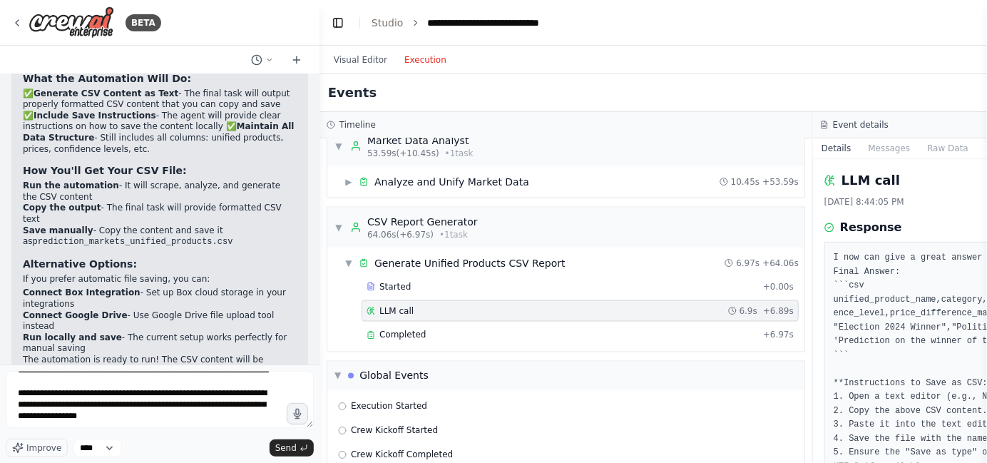
click at [924, 152] on button "Raw Data" at bounding box center [948, 148] width 58 height 20
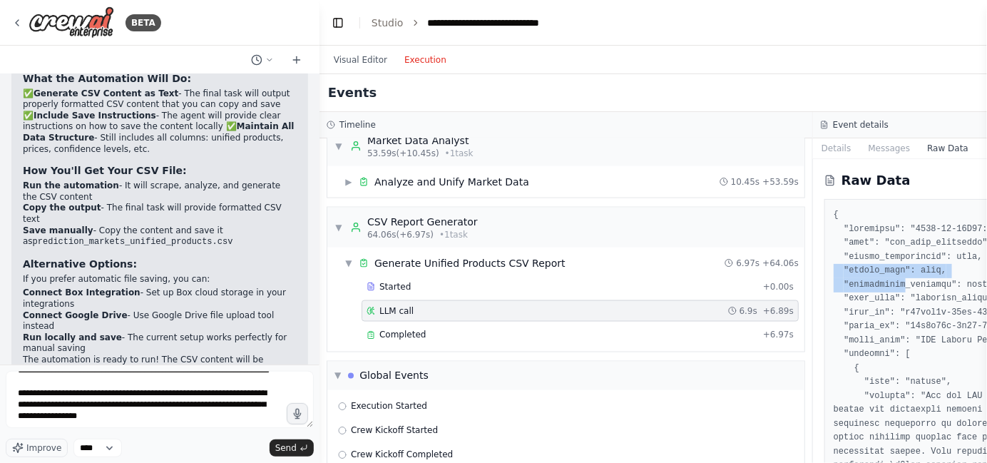
drag, startPoint x: 899, startPoint y: 285, endPoint x: 832, endPoint y: 276, distance: 67.0
drag, startPoint x: 811, startPoint y: 123, endPoint x: 745, endPoint y: 129, distance: 65.9
click at [745, 129] on div "Timeline" at bounding box center [566, 125] width 493 height 26
click at [417, 330] on span "Completed" at bounding box center [402, 335] width 46 height 11
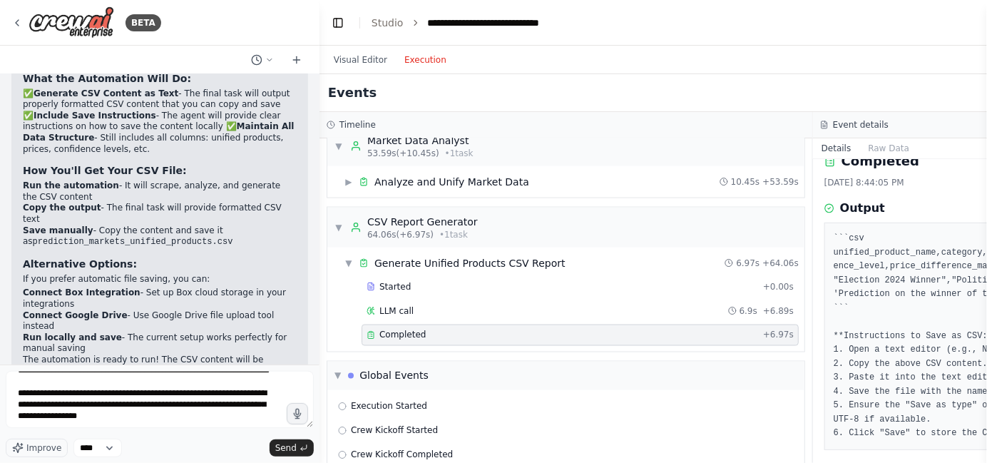
scroll to position [27, 0]
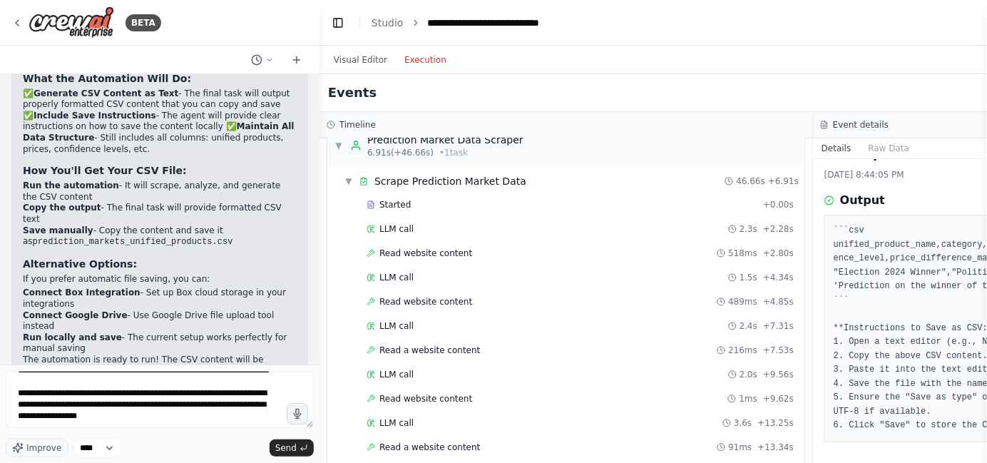
scroll to position [0, 0]
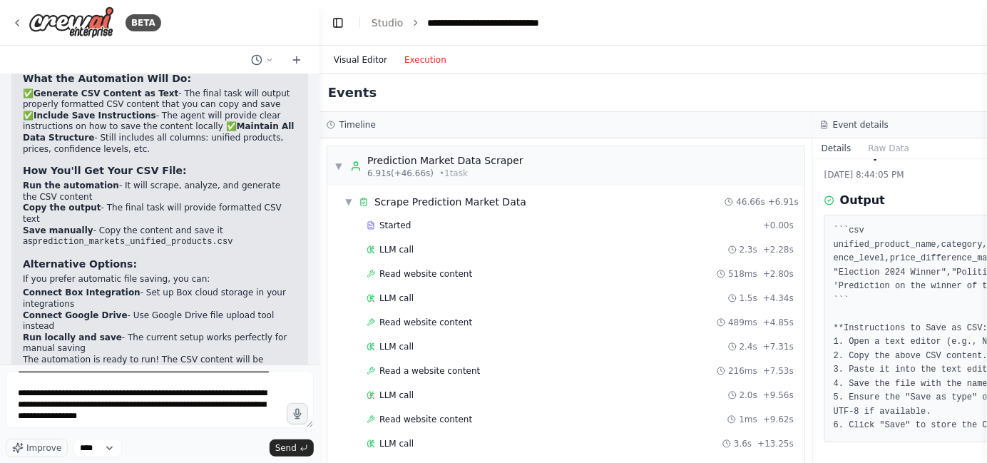
click at [360, 63] on button "Visual Editor" at bounding box center [360, 59] width 71 height 17
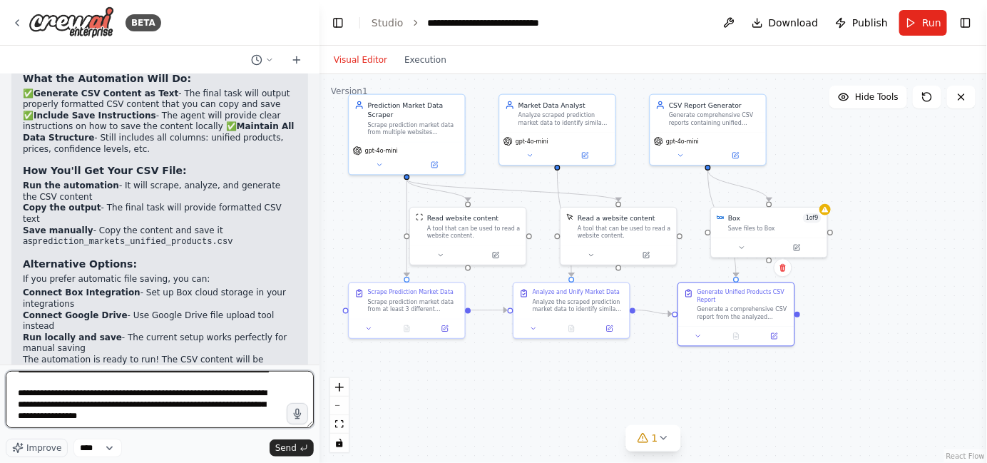
click at [143, 422] on textarea "**********" at bounding box center [160, 399] width 308 height 57
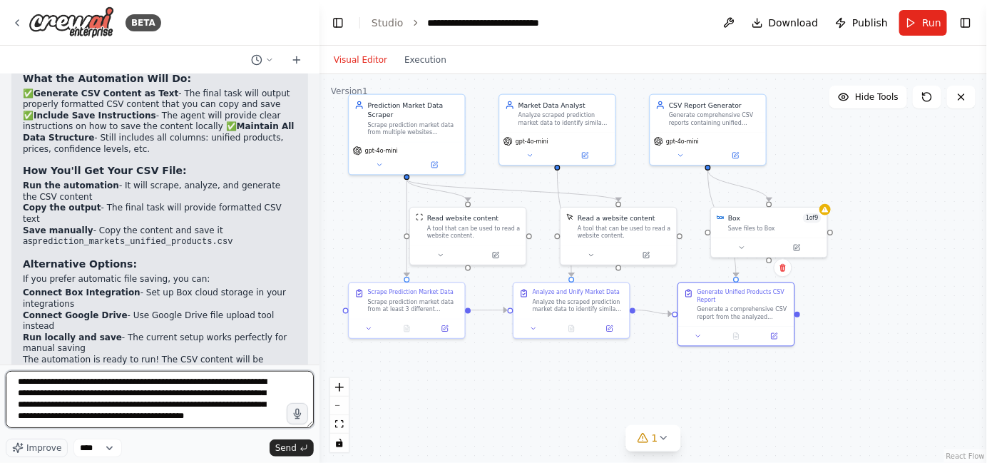
scroll to position [64, 0]
type textarea "**********"
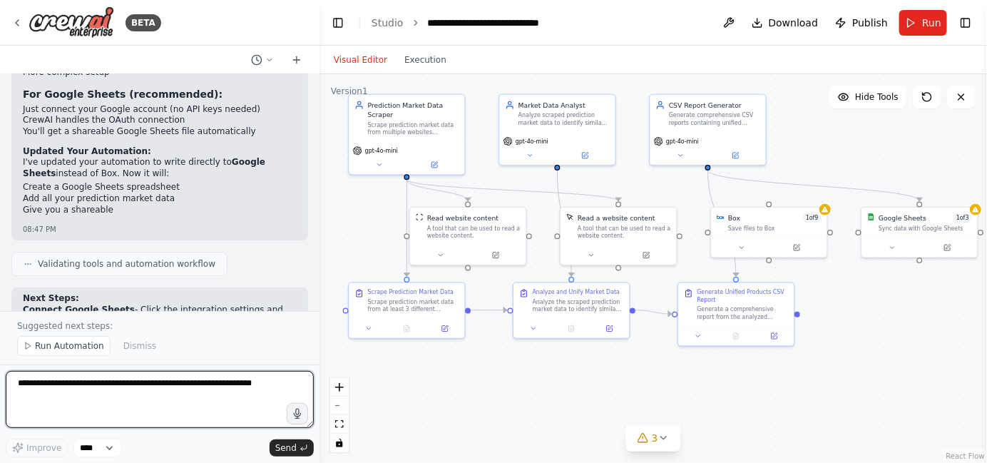
scroll to position [3475, 0]
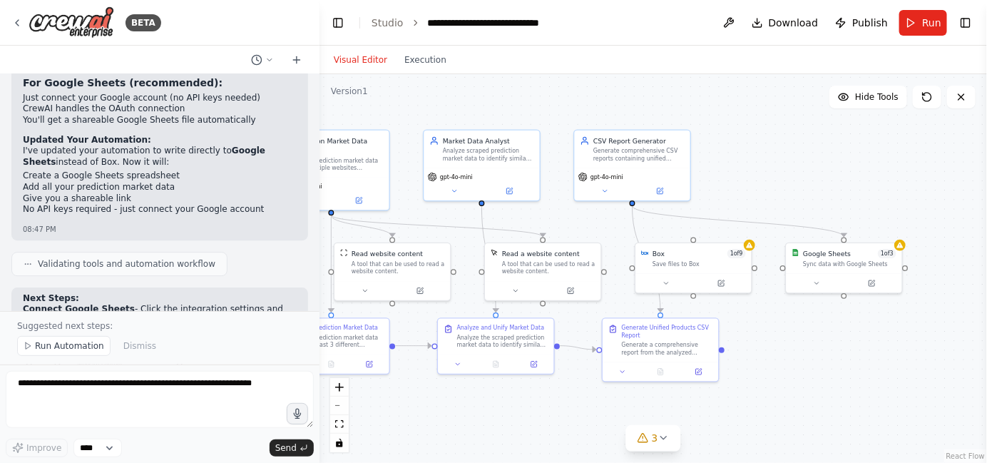
drag, startPoint x: 879, startPoint y: 353, endPoint x: 804, endPoint y: 389, distance: 83.6
click at [804, 389] on div ".deletable-edge-delete-btn { width: 20px; height: 20px; border: 0px solid #ffff…" at bounding box center [654, 268] width 668 height 389
click at [834, 268] on div "Google Sheets 1 of 3 Sync data with Google Sheets" at bounding box center [844, 256] width 116 height 30
click at [820, 287] on div at bounding box center [844, 281] width 116 height 19
click at [819, 282] on icon at bounding box center [817, 281] width 8 height 8
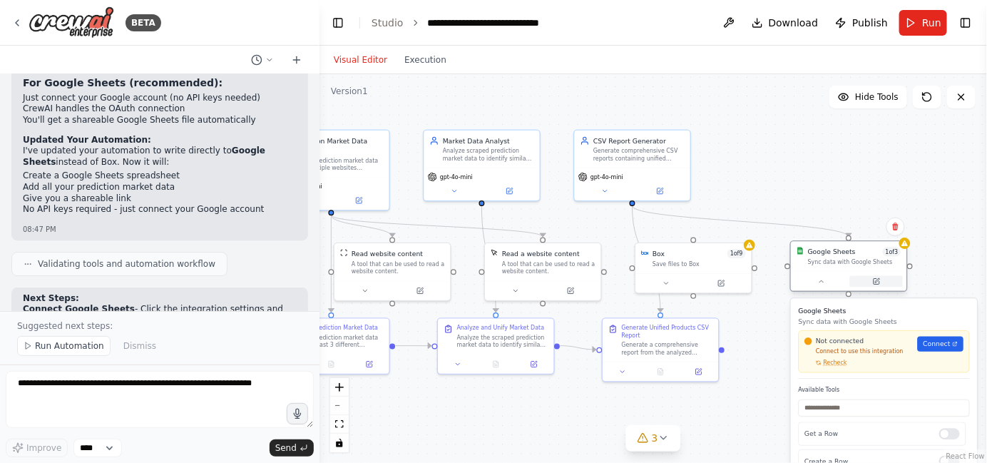
click at [867, 280] on button at bounding box center [876, 281] width 53 height 11
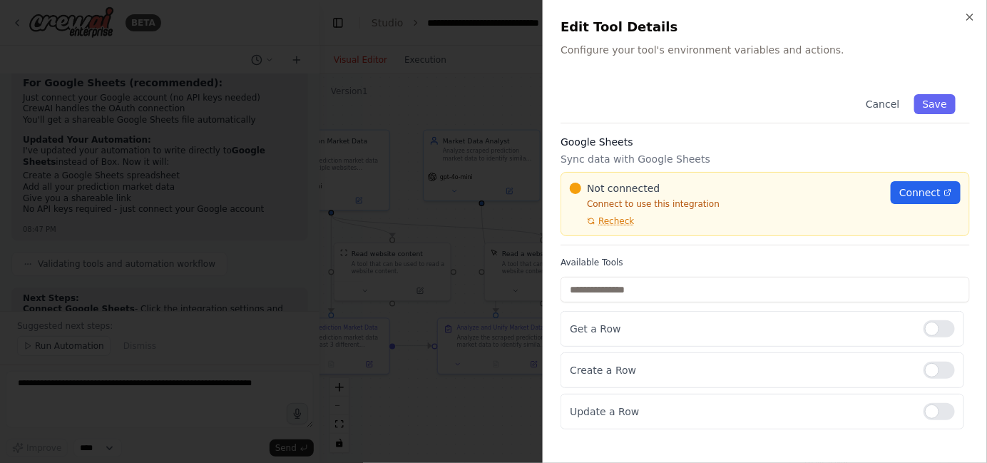
click at [972, 26] on div "Close Edit Tool Details Configure your tool's environment variables and actions…" at bounding box center [765, 231] width 444 height 463
click at [972, 23] on div "Close Edit Tool Details Configure your tool's environment variables and actions…" at bounding box center [765, 231] width 444 height 463
click at [937, 107] on button "Save" at bounding box center [934, 104] width 41 height 20
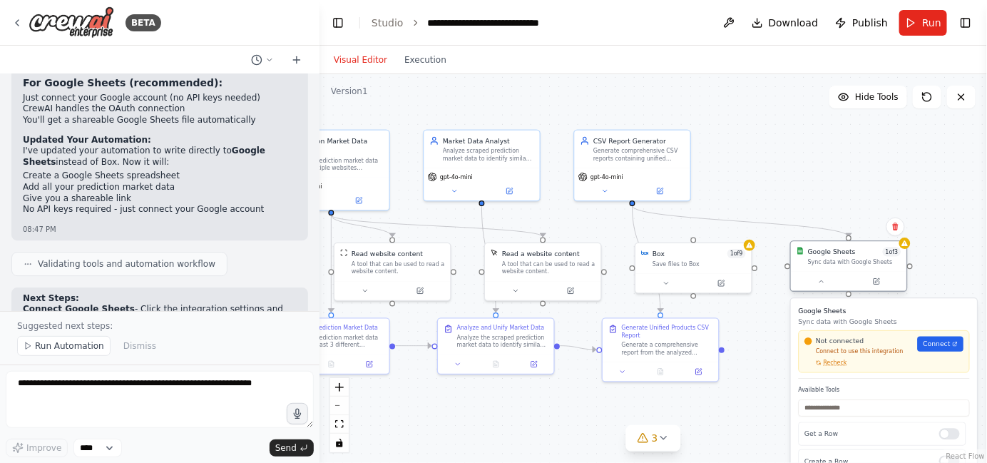
click at [836, 261] on div "Sync data with Google Sheets" at bounding box center [854, 262] width 93 height 8
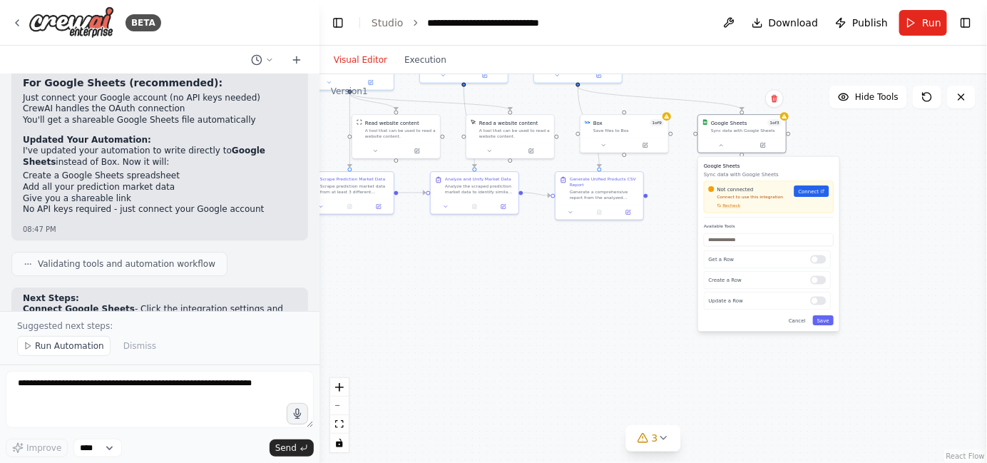
drag, startPoint x: 917, startPoint y: 284, endPoint x: 878, endPoint y: 119, distance: 169.2
click at [878, 119] on div ".deletable-edge-delete-btn { width: 20px; height: 20px; border: 0px solid #ffff…" at bounding box center [654, 268] width 668 height 389
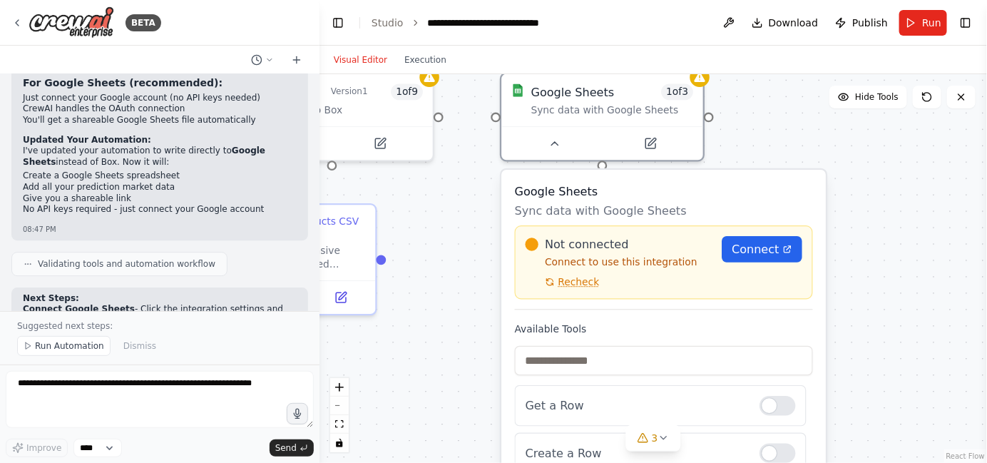
drag, startPoint x: 864, startPoint y: 195, endPoint x: 899, endPoint y: 310, distance: 119.3
click at [899, 310] on div ".deletable-edge-delete-btn { width: 20px; height: 20px; border: 0px solid #ffff…" at bounding box center [654, 268] width 668 height 389
click at [755, 253] on span "Connect" at bounding box center [755, 249] width 47 height 16
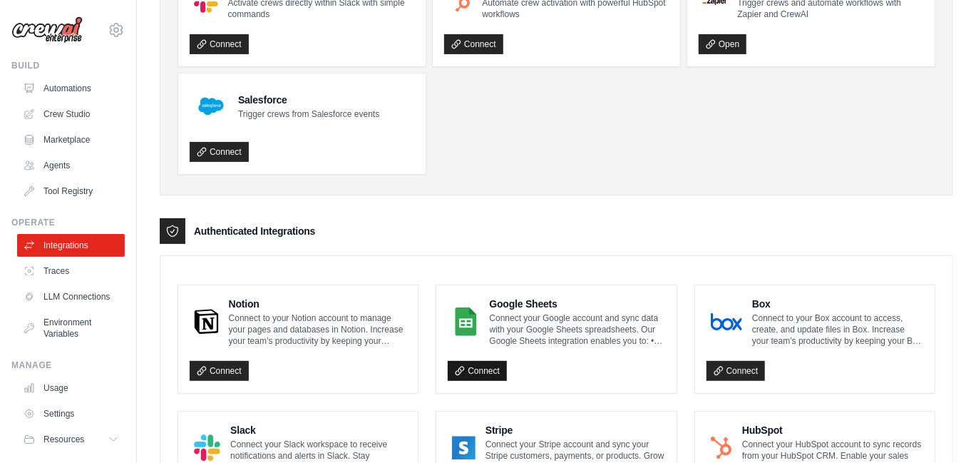
scroll to position [143, 0]
click at [487, 369] on link "Connect" at bounding box center [477, 370] width 59 height 20
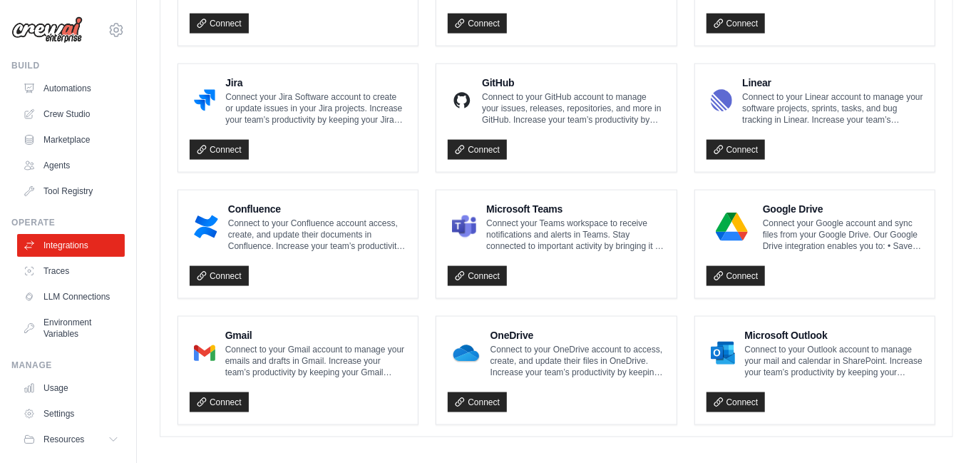
scroll to position [872, 0]
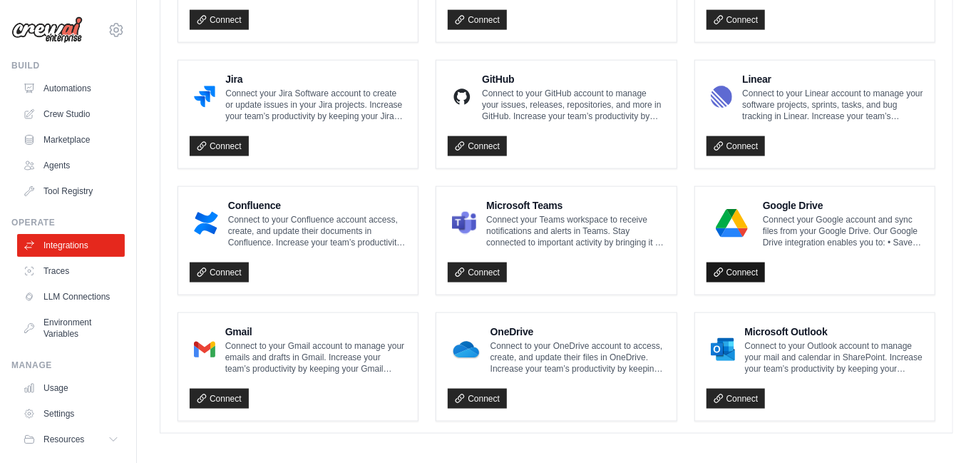
click at [740, 270] on link "Connect" at bounding box center [736, 272] width 59 height 20
